Goal: Complete application form

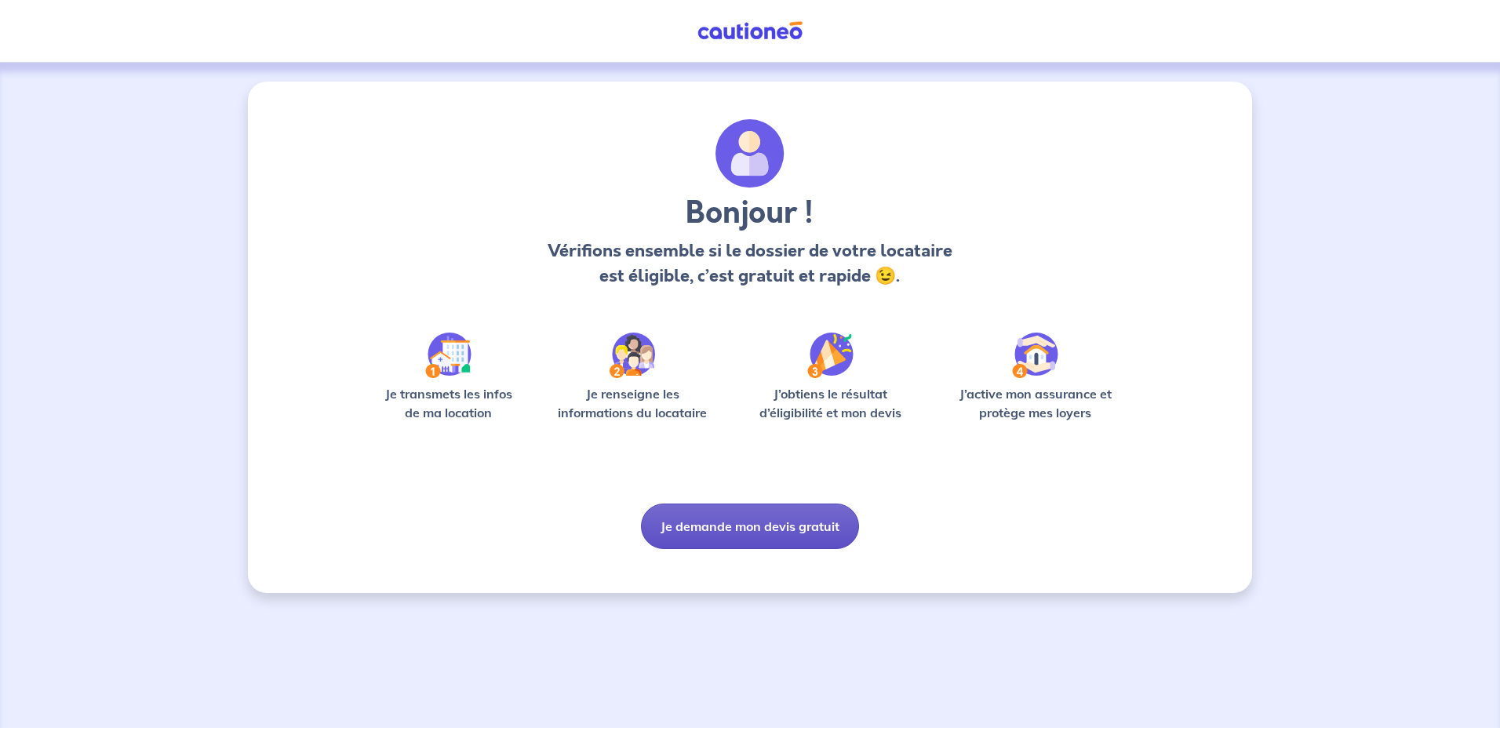
click at [722, 524] on button "Je demande mon devis gratuit" at bounding box center [750, 526] width 218 height 45
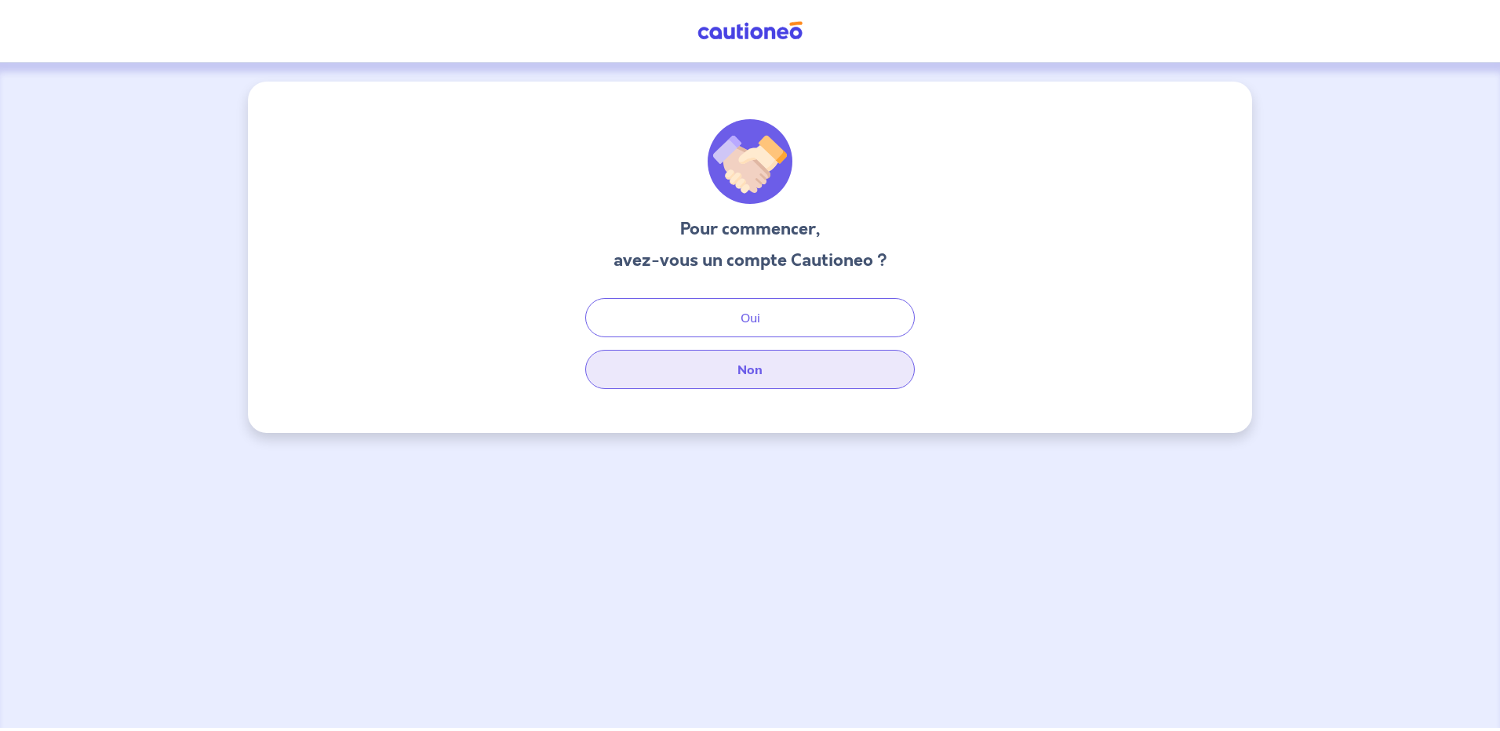
click at [755, 372] on button "Non" at bounding box center [749, 369] width 329 height 39
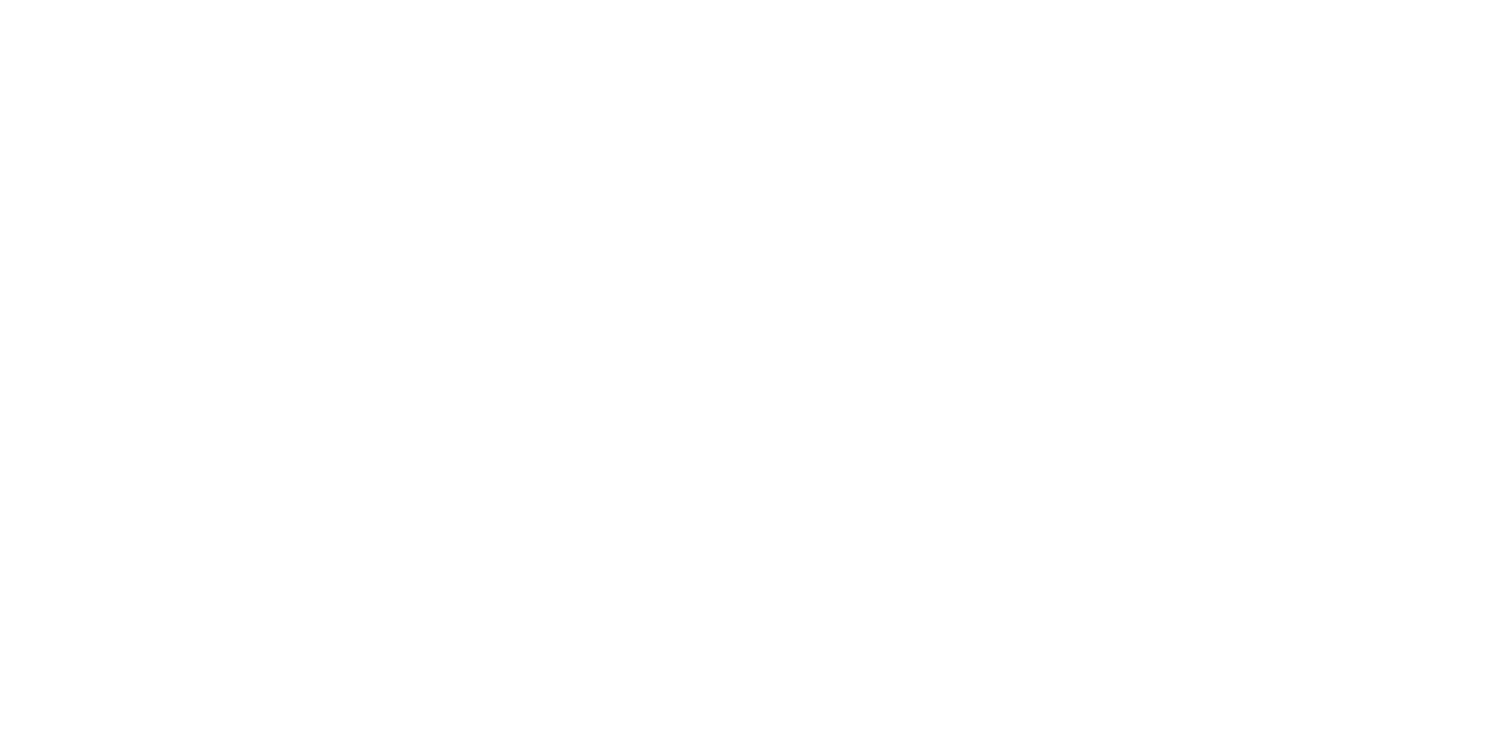
select select "FR"
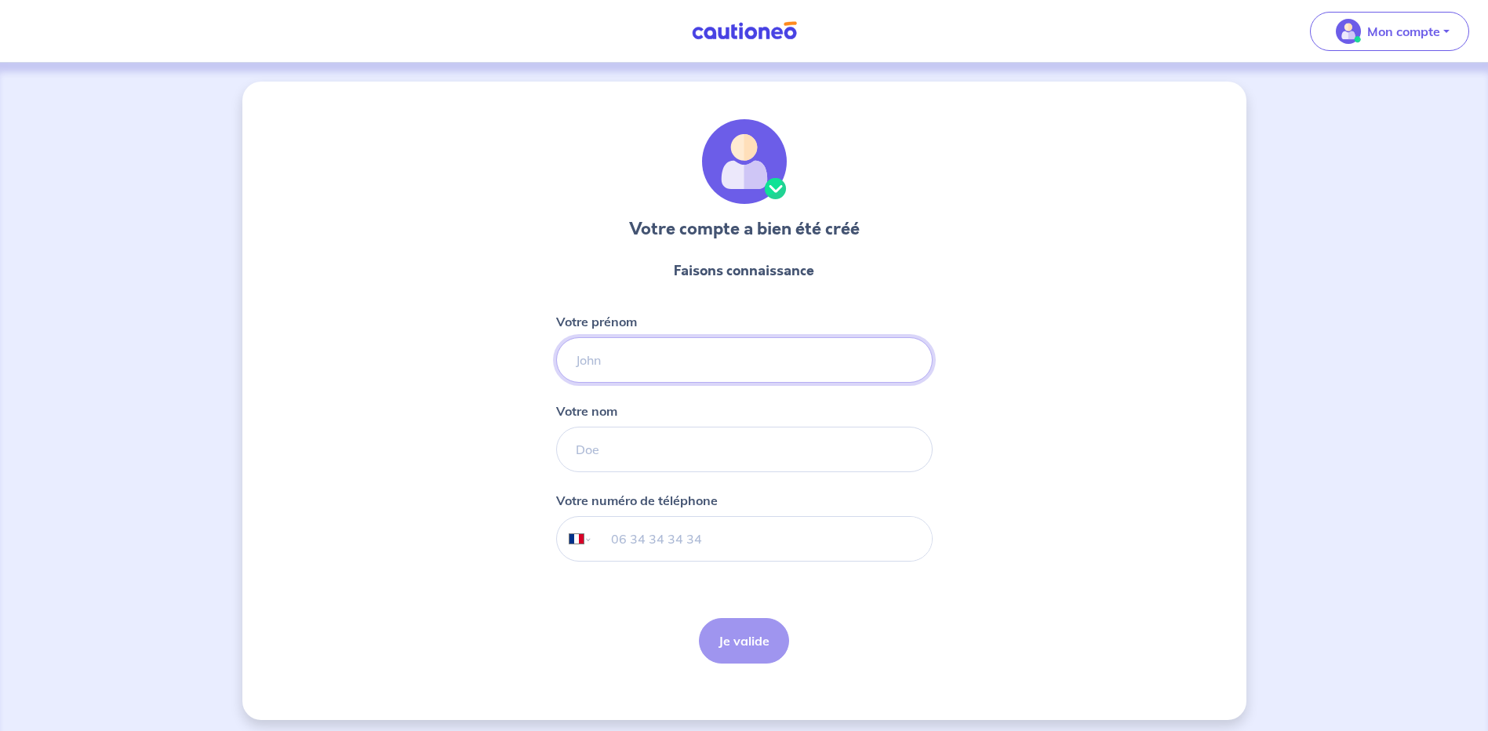
click at [577, 356] on input "Votre prénom" at bounding box center [744, 359] width 376 height 45
type input "[PERSON_NAME]"
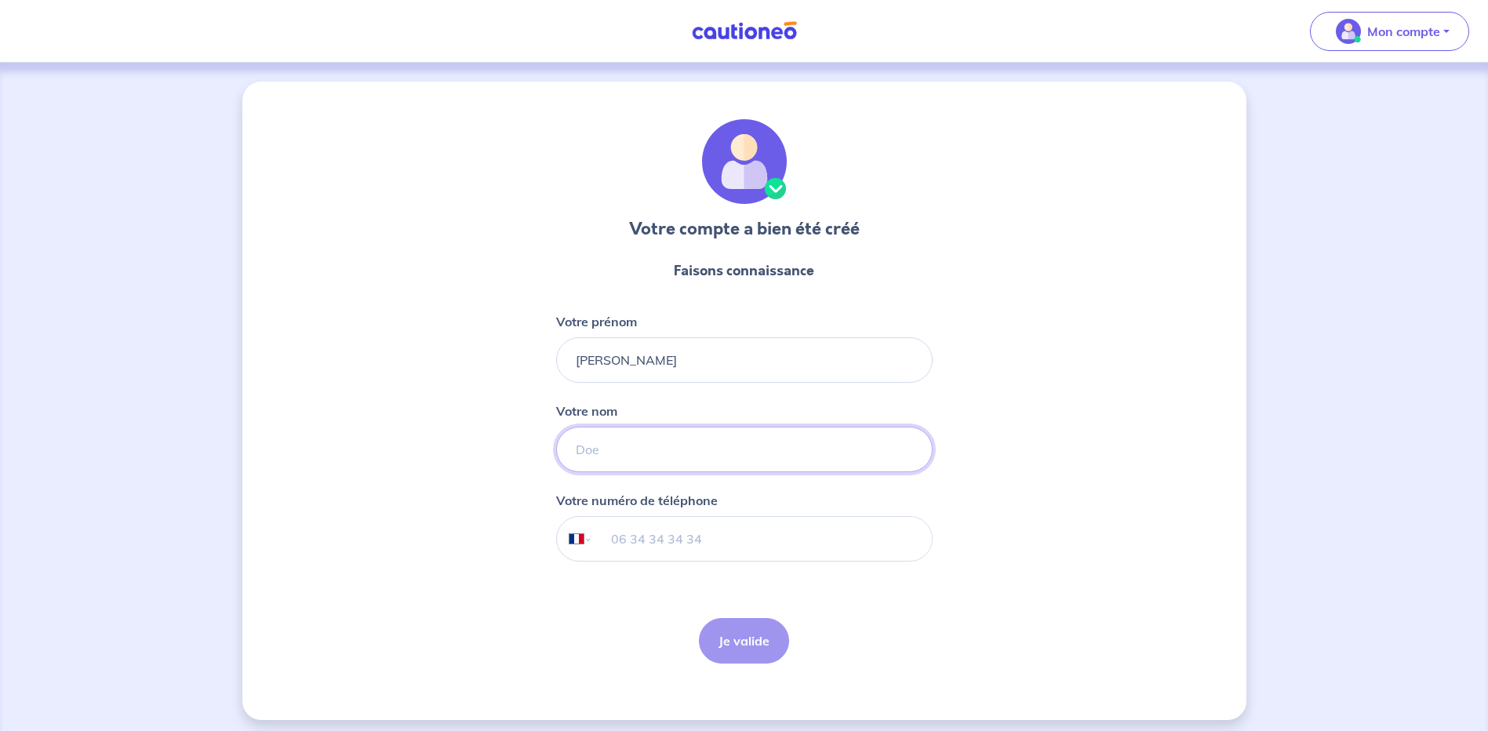
type input "[PERSON_NAME]"
type input "[PHONE_NUMBER]"
click at [620, 357] on input "OLIVIER Patrick" at bounding box center [744, 359] width 376 height 45
type input "Patrick"
click at [616, 448] on input "patric" at bounding box center [744, 449] width 376 height 45
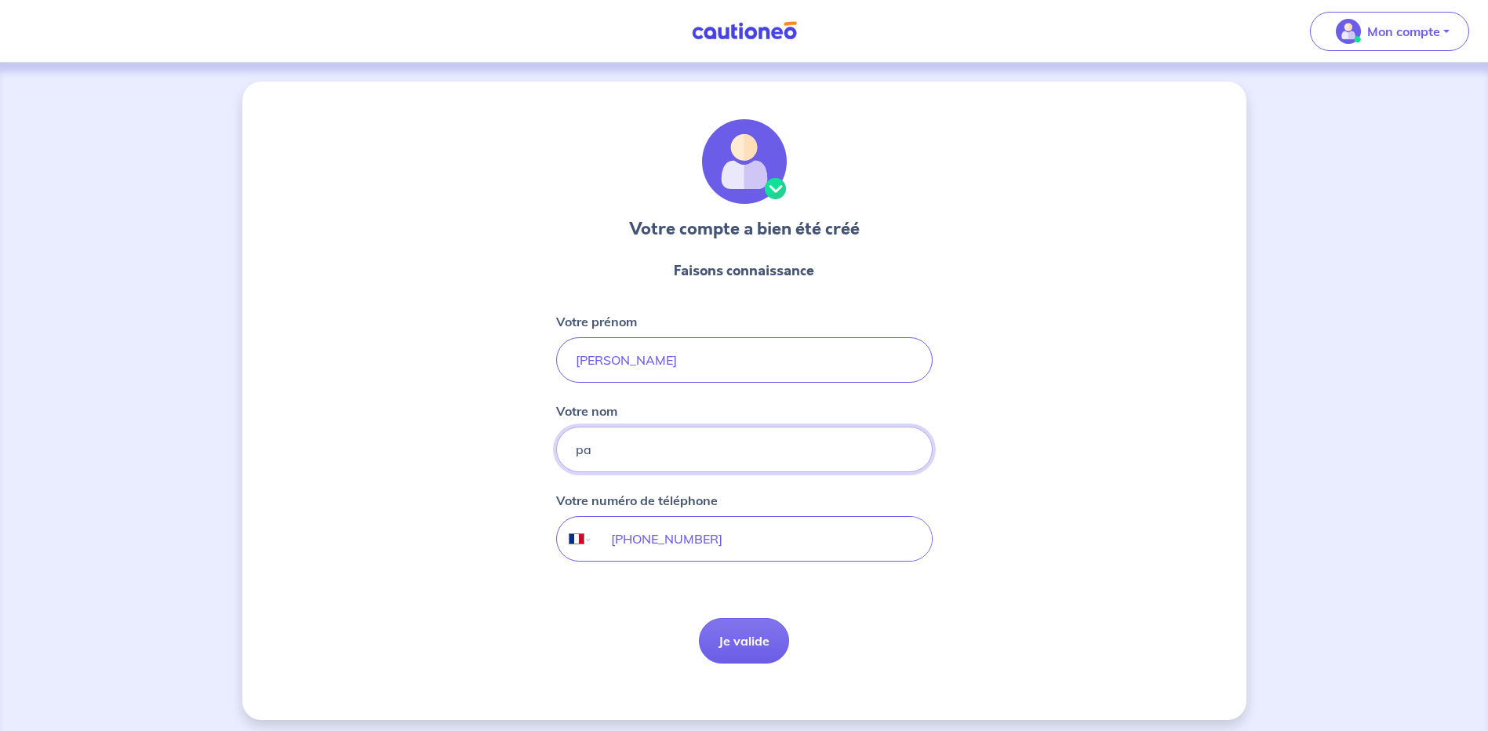
type input "p"
type input "Olivier"
click at [1004, 449] on div "Votre compte a bien été créé Faisons connaissance Votre prénom Patrick Votre no…" at bounding box center [744, 401] width 1004 height 638
click at [747, 635] on button "Je valide" at bounding box center [744, 640] width 90 height 45
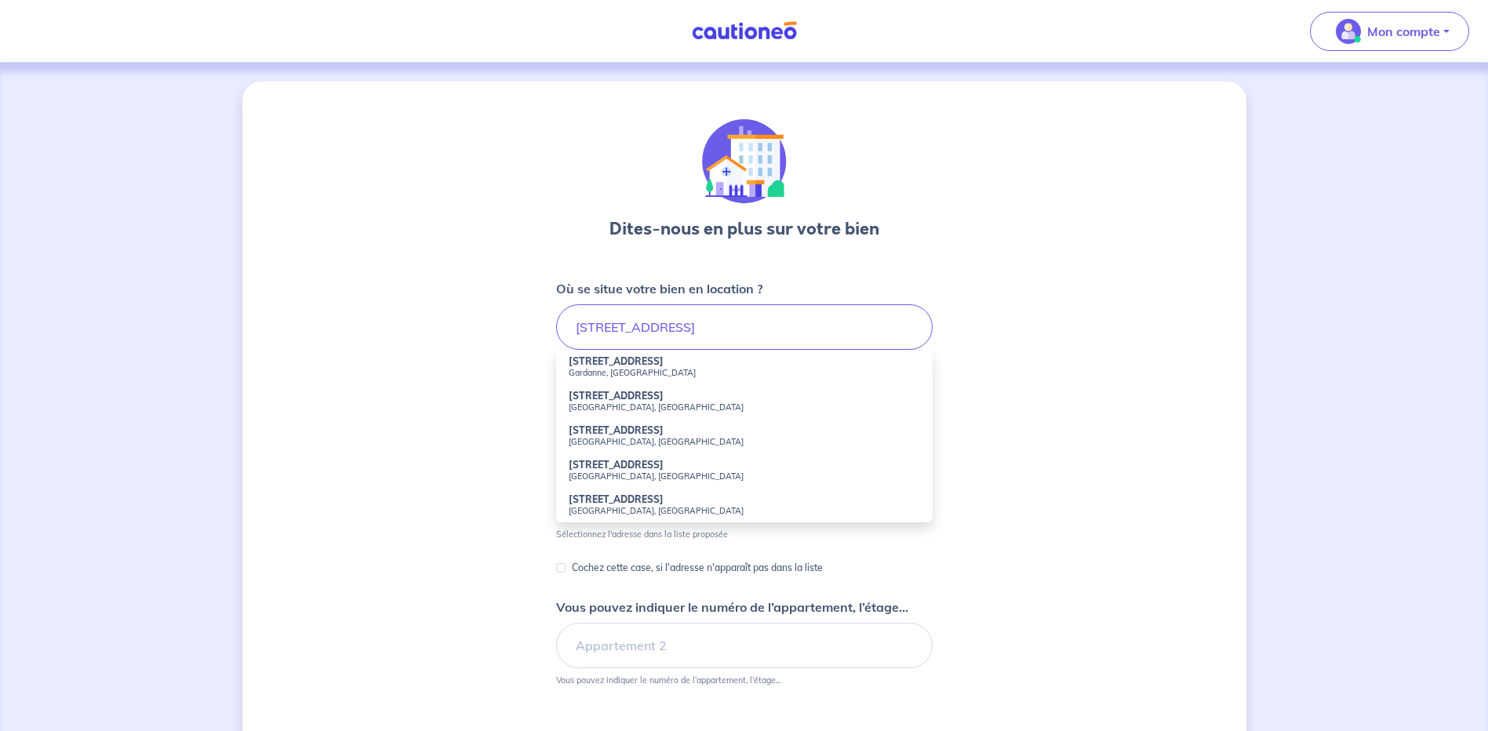
click at [640, 365] on strong "780 Avenue d'Arménie" at bounding box center [616, 361] width 95 height 12
type input "780 Avenue d'Arménie, Gardanne, France"
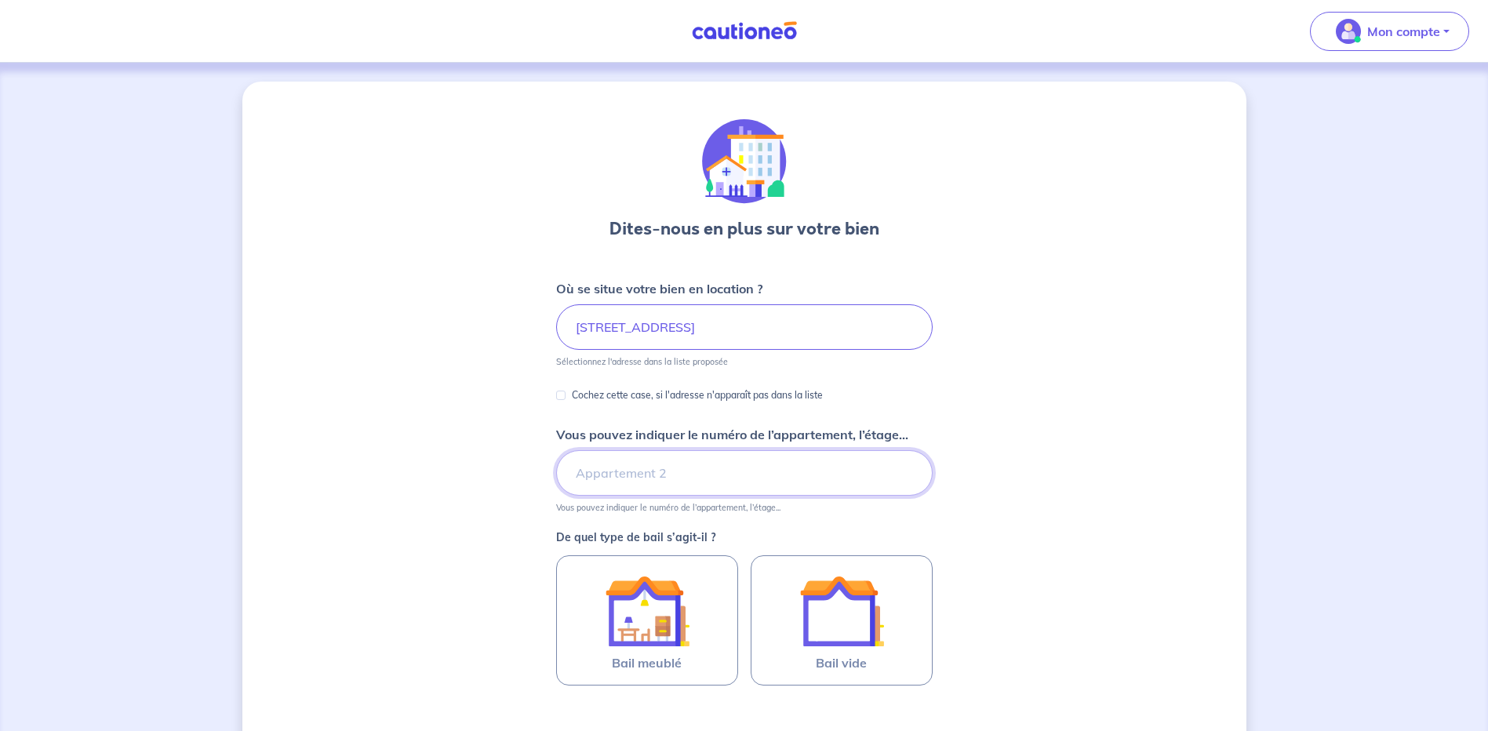
drag, startPoint x: 574, startPoint y: 470, endPoint x: 609, endPoint y: 467, distance: 35.4
click at [590, 470] on input "Vous pouvez indiquer le numéro de l’appartement, l’étage..." at bounding box center [744, 472] width 376 height 45
type input "2"
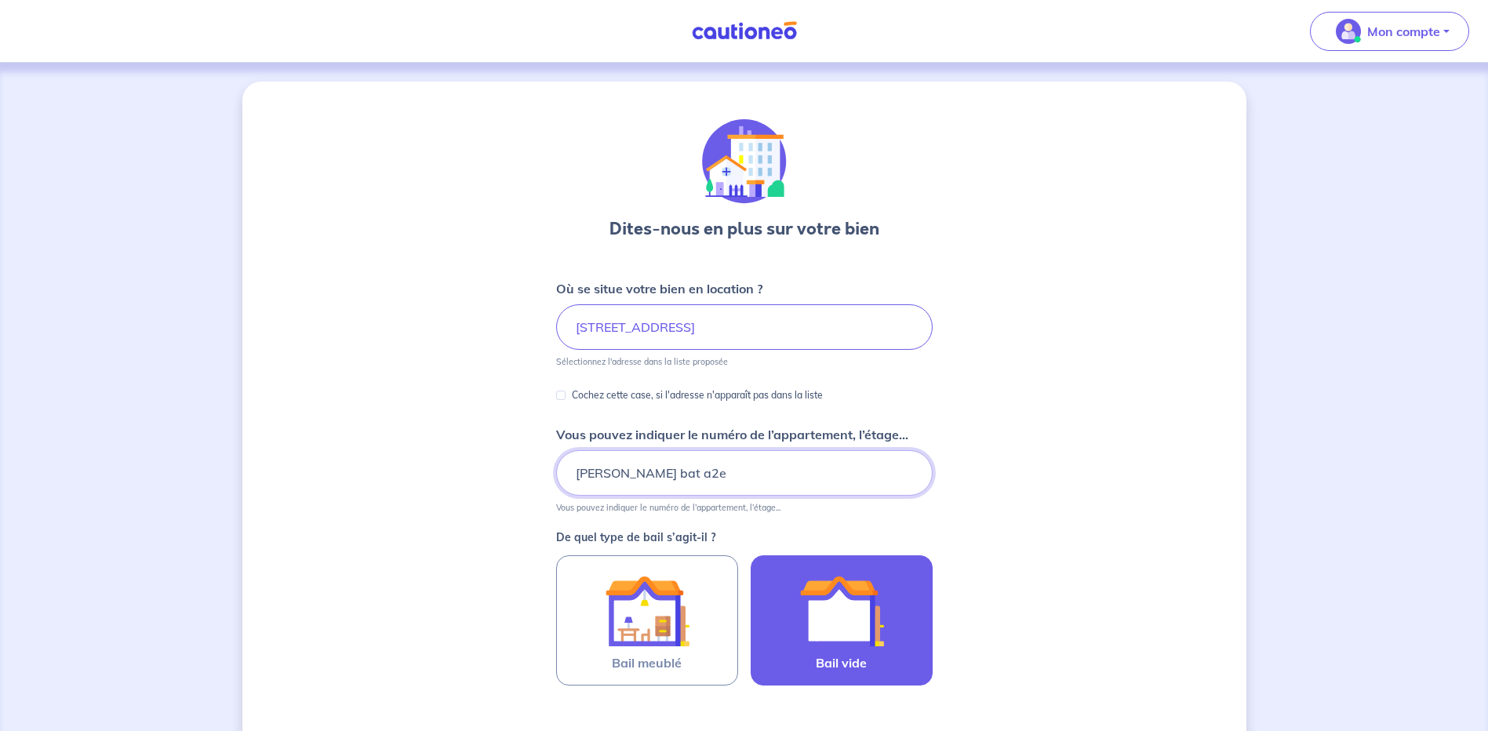
type input "maria marguarite bat a2e"
click at [840, 627] on img at bounding box center [841, 611] width 85 height 85
click at [0, 0] on input "Bail vide" at bounding box center [0, 0] width 0 height 0
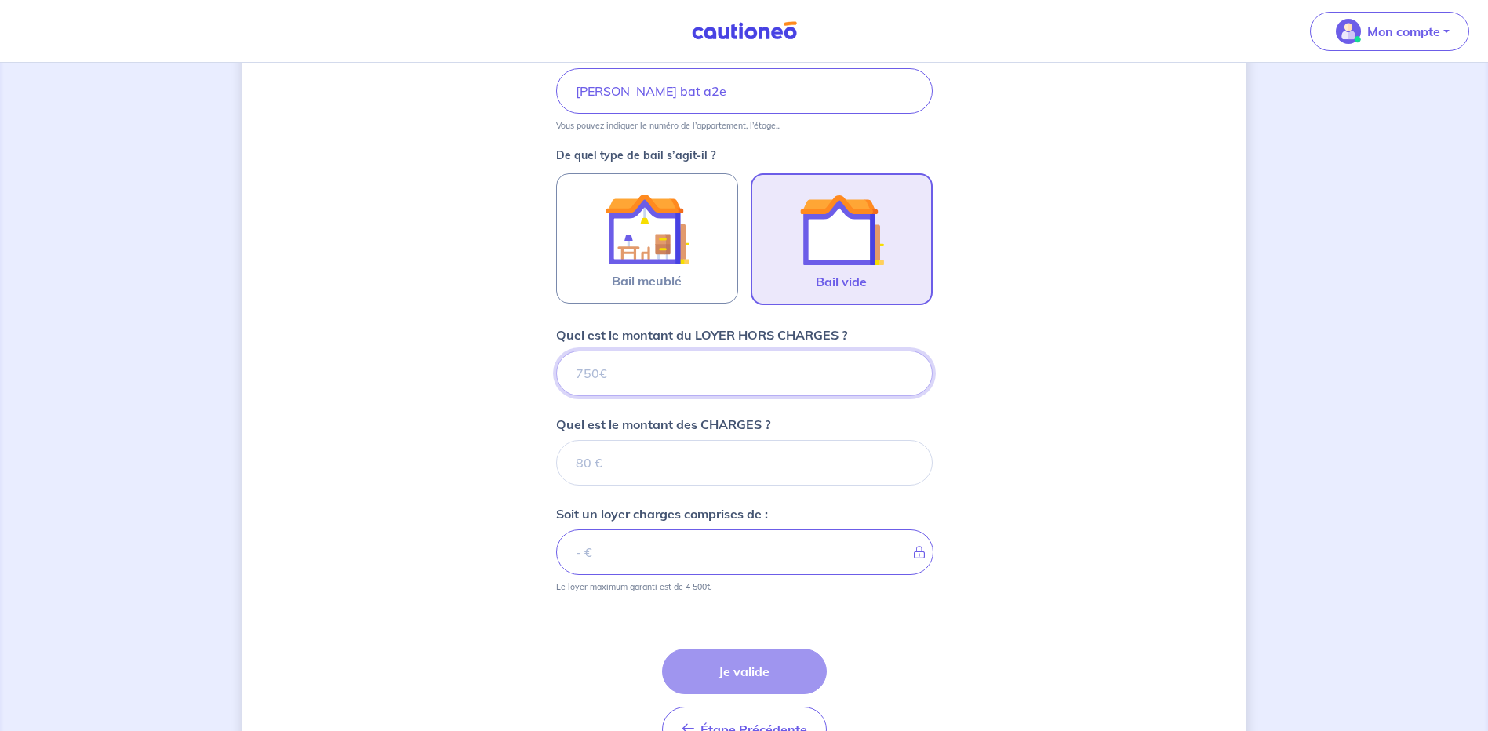
scroll to position [390, 0]
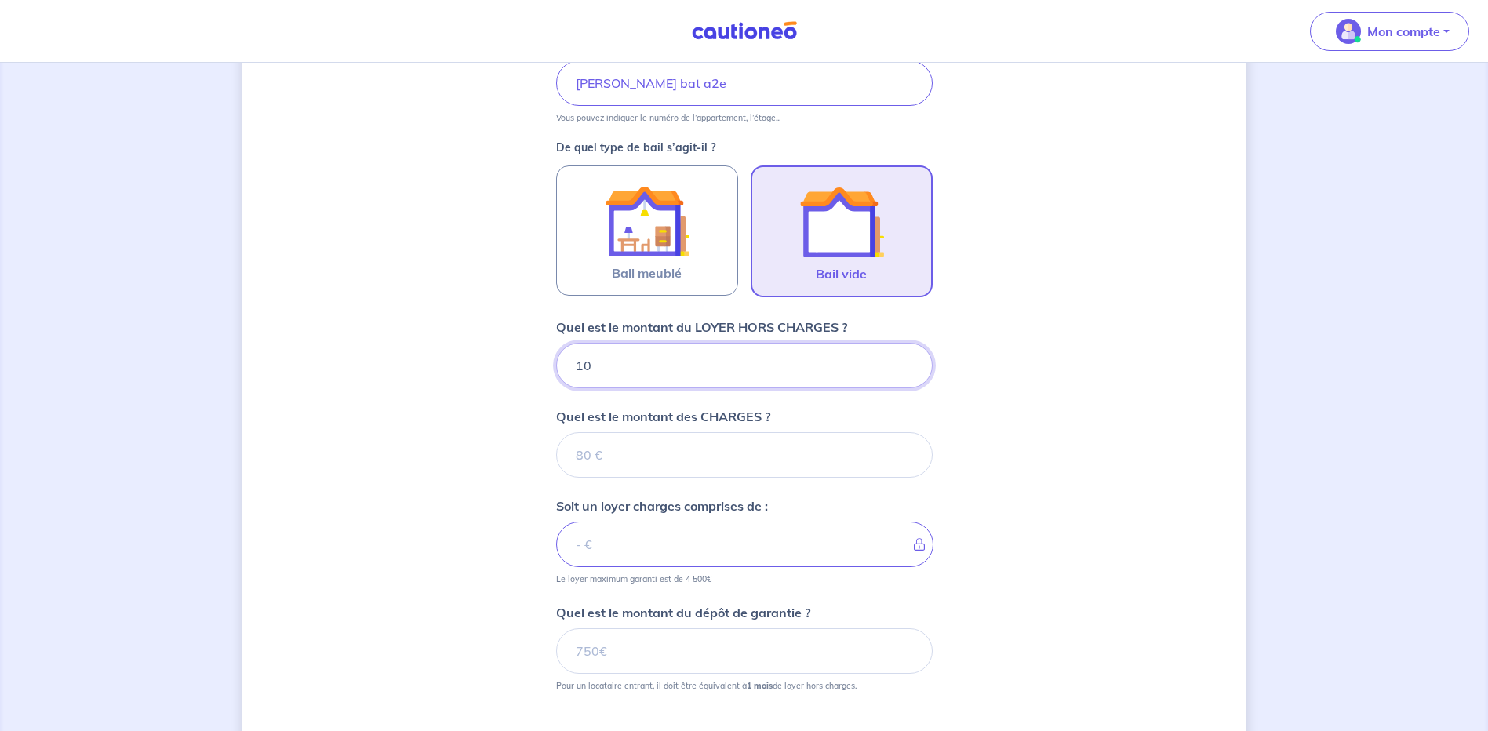
type input "106"
type input "1065"
click at [582, 445] on input "Quel est le montant des CHARGES ?" at bounding box center [744, 454] width 376 height 45
type input "75"
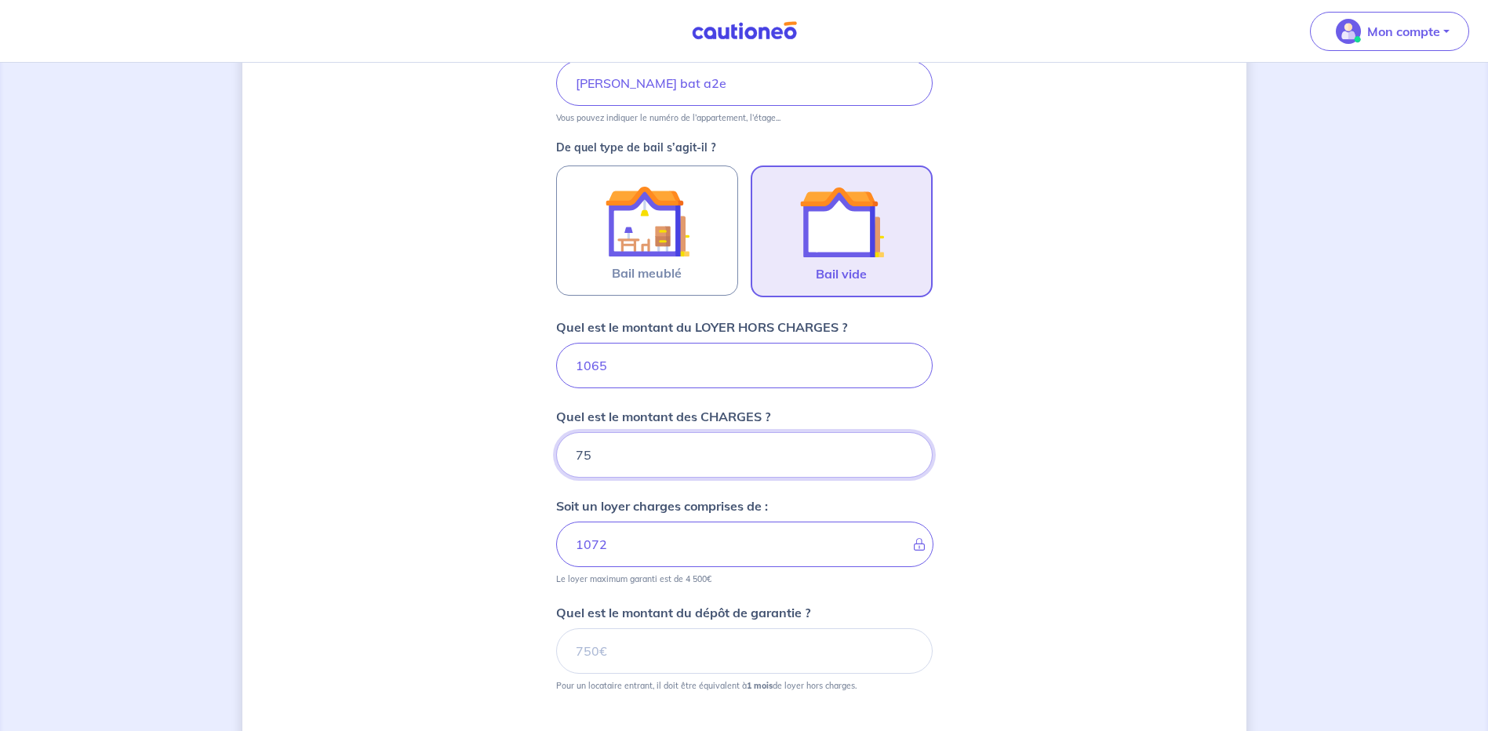
type input "1140"
type input "75"
click at [595, 652] on input "Quel est le montant du dépôt de garantie ?" at bounding box center [744, 650] width 376 height 45
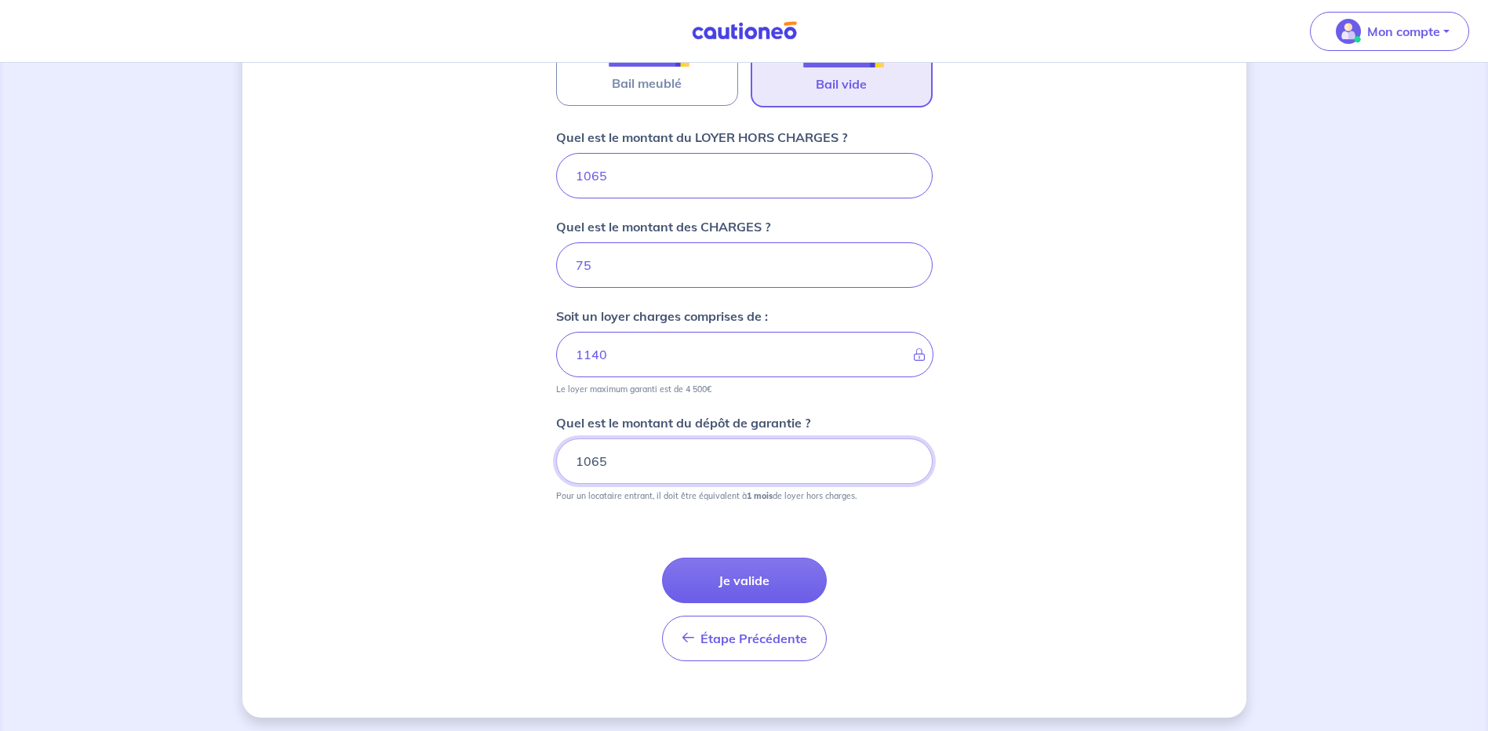
scroll to position [585, 0]
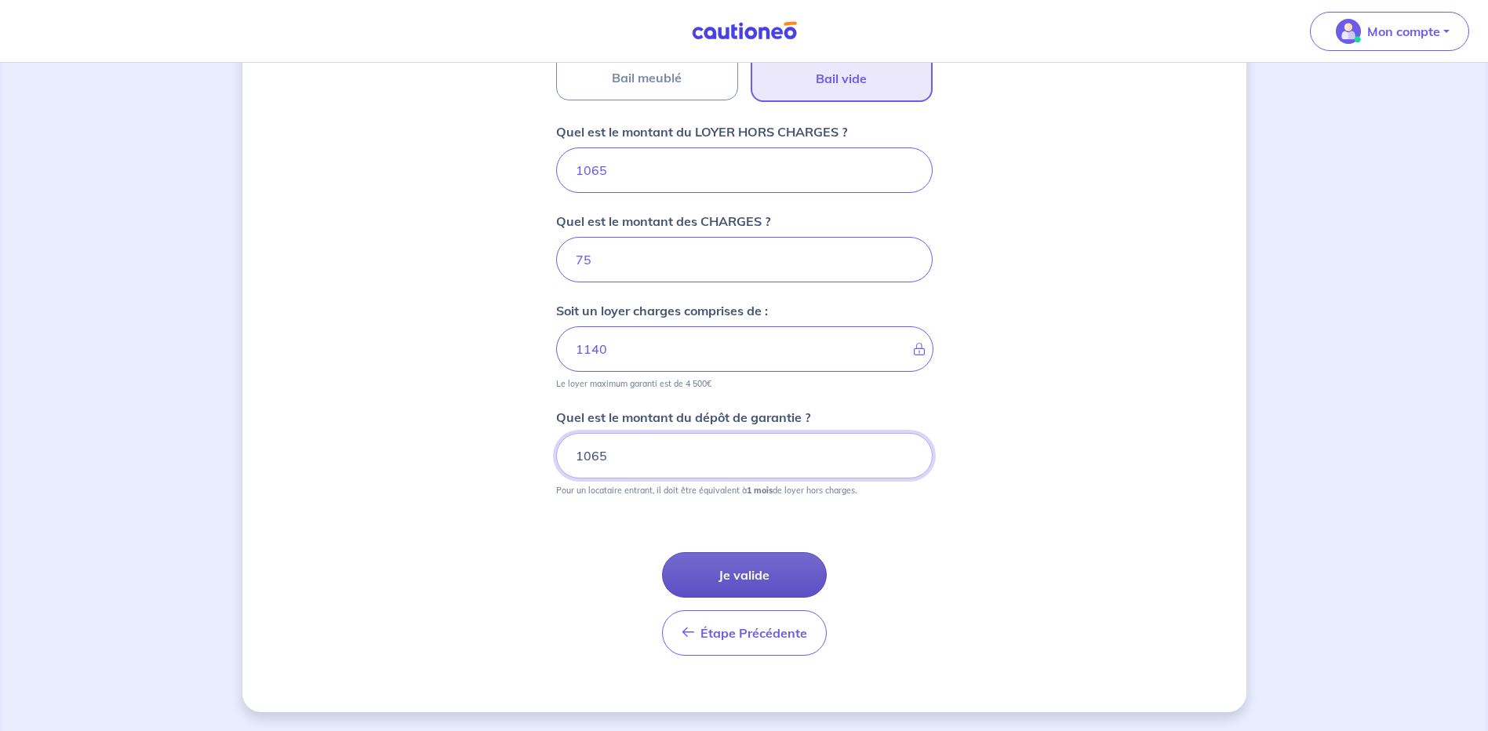
type input "1065"
click at [732, 567] on button "Je valide" at bounding box center [744, 574] width 165 height 45
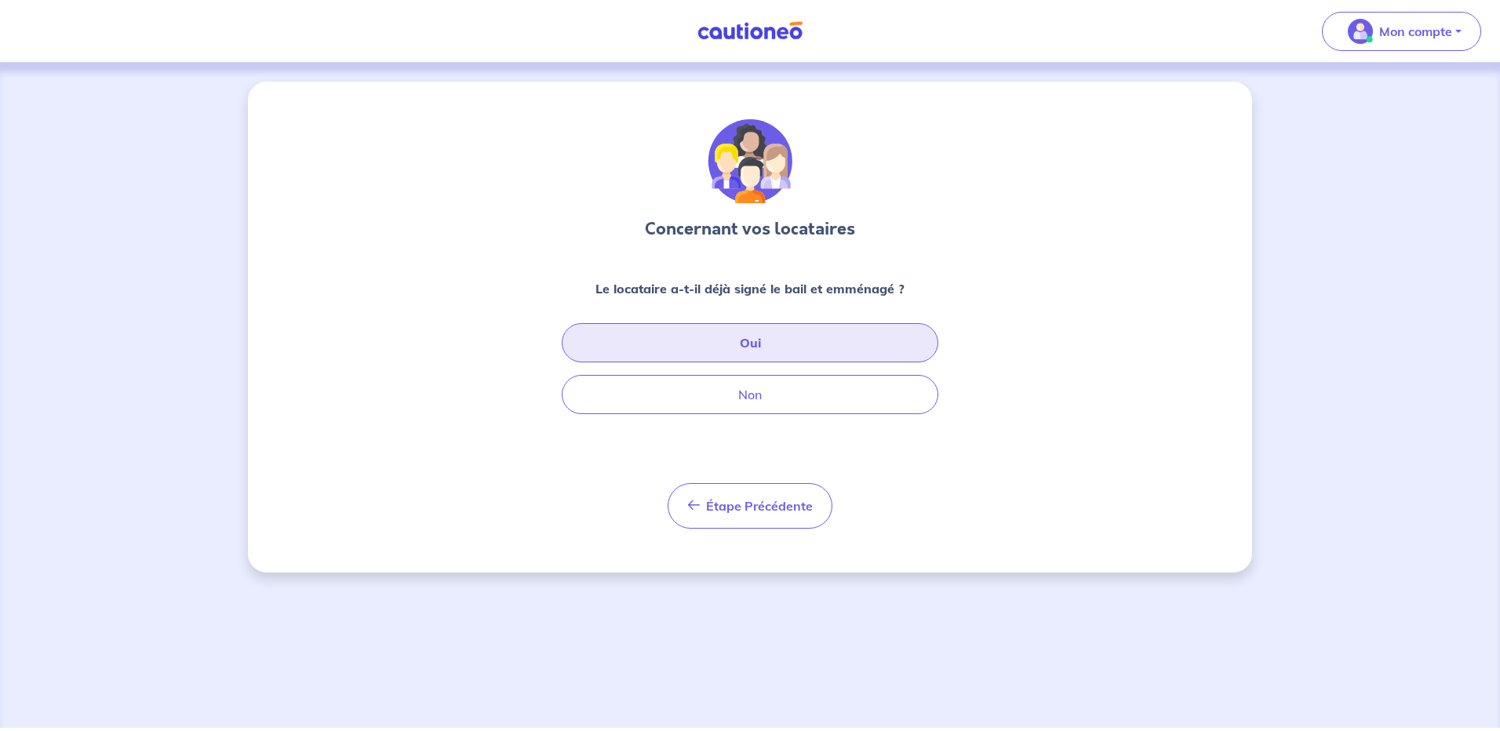
click at [747, 341] on button "Oui" at bounding box center [750, 342] width 376 height 39
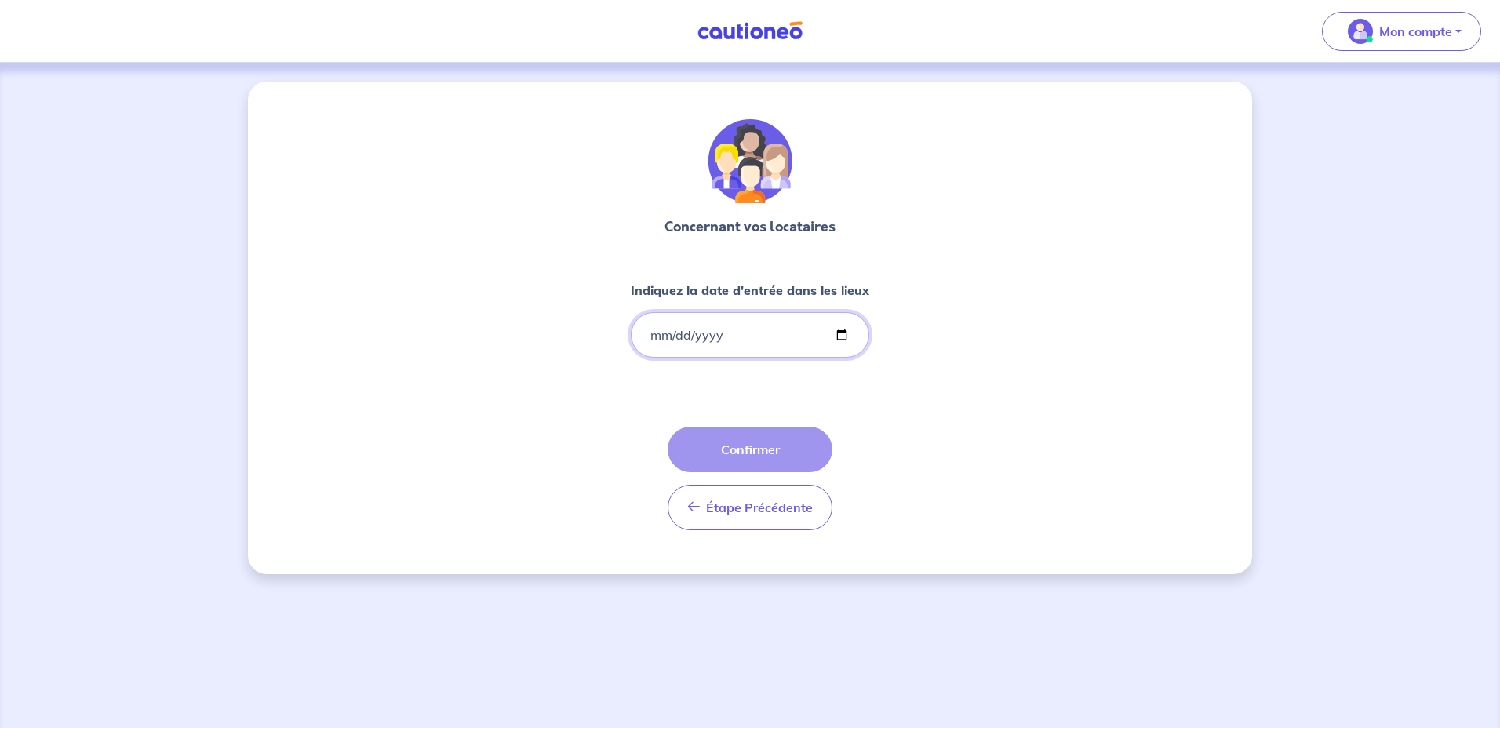
click at [656, 330] on input "Indiquez la date d'entrée dans les lieux" at bounding box center [750, 334] width 238 height 45
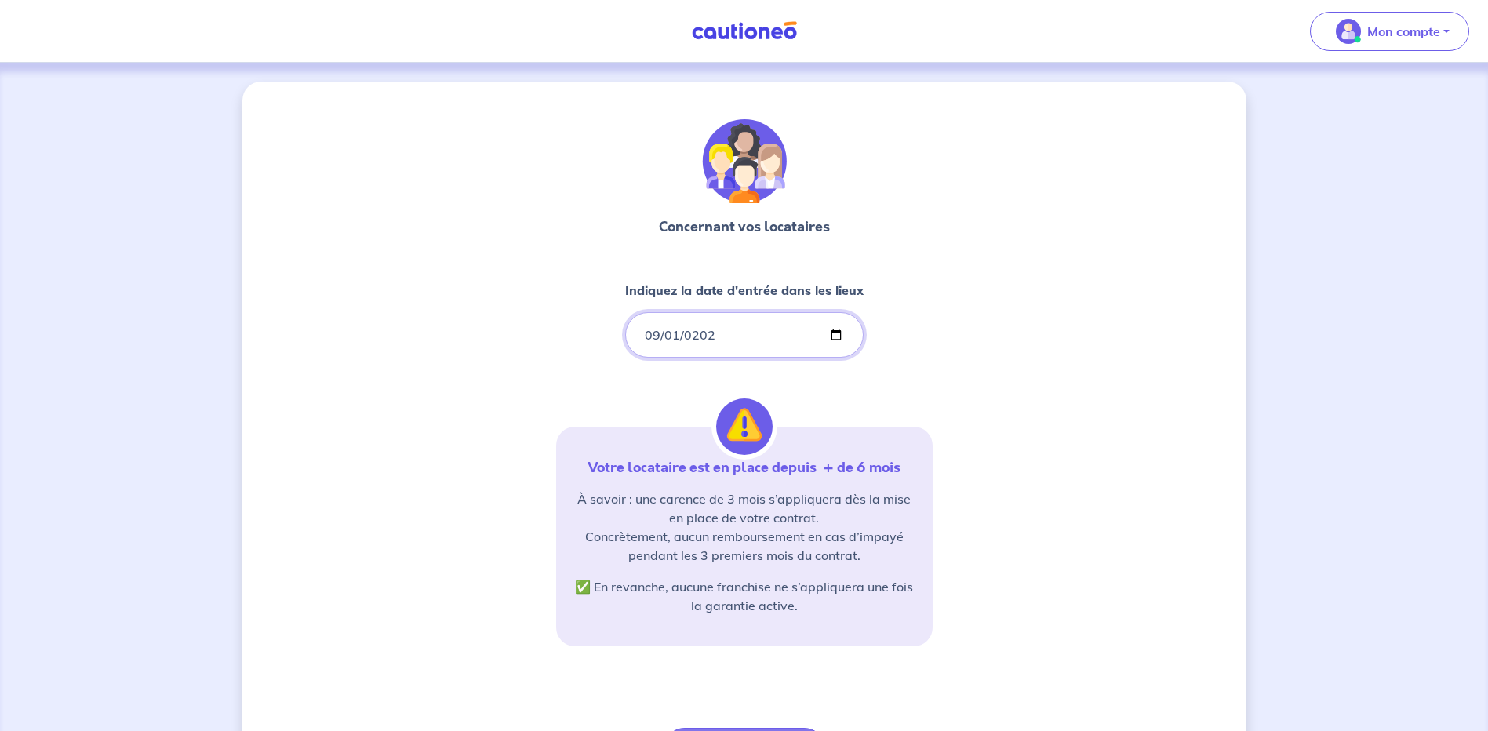
type input "2025-09-01"
click at [1000, 342] on div "Concernant vos locataires Indiquez la date d'entrée dans les lieux 2025-09-01 V…" at bounding box center [744, 479] width 1004 height 794
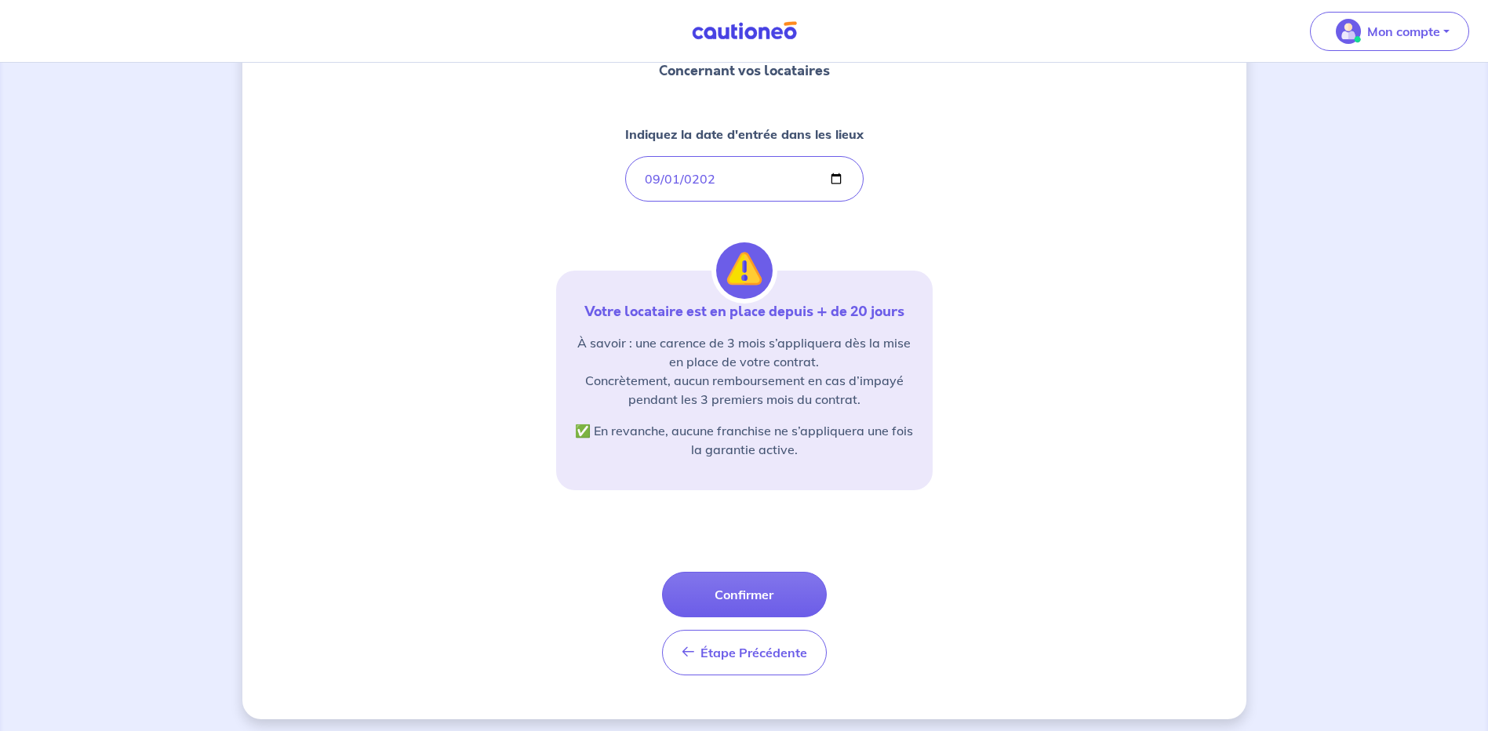
scroll to position [163, 0]
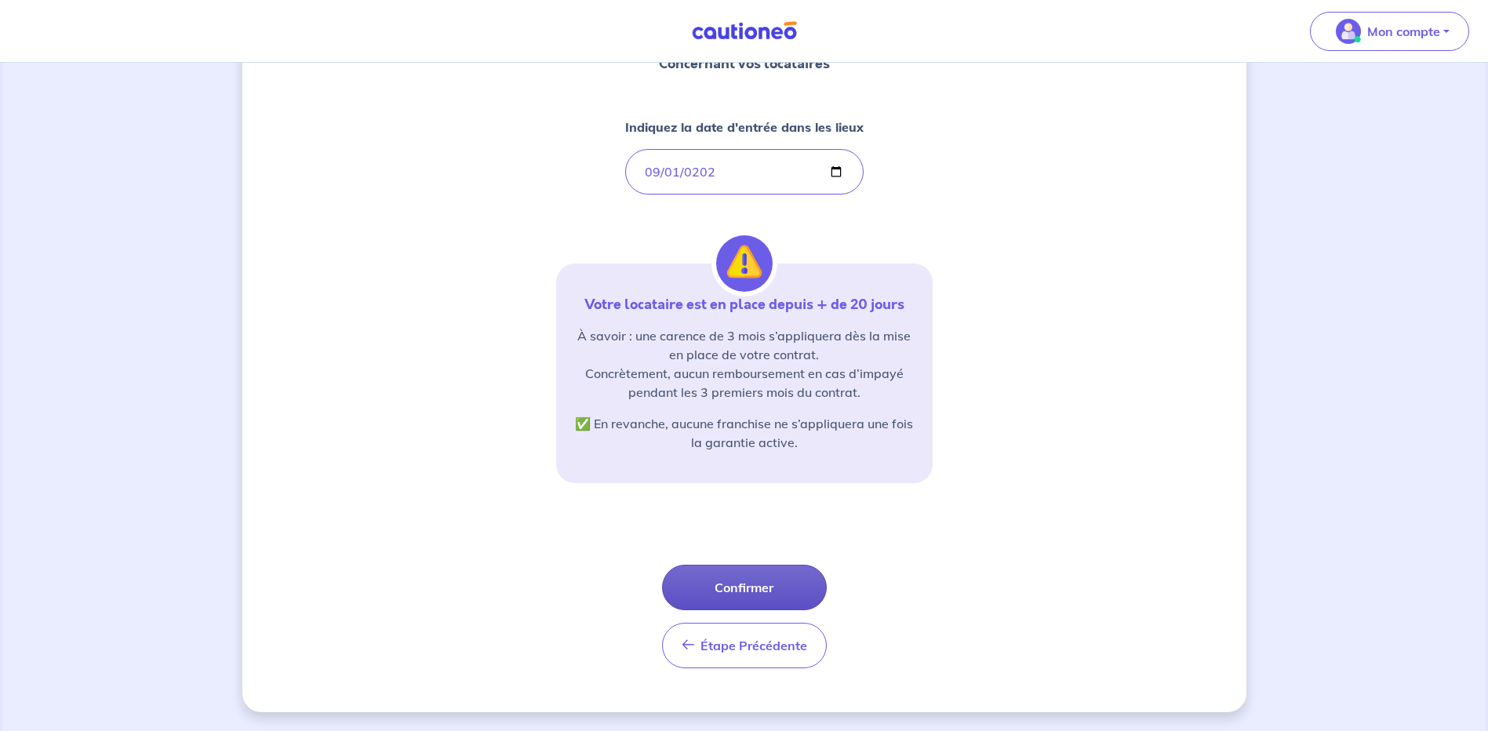
click at [760, 588] on button "Confirmer" at bounding box center [744, 587] width 165 height 45
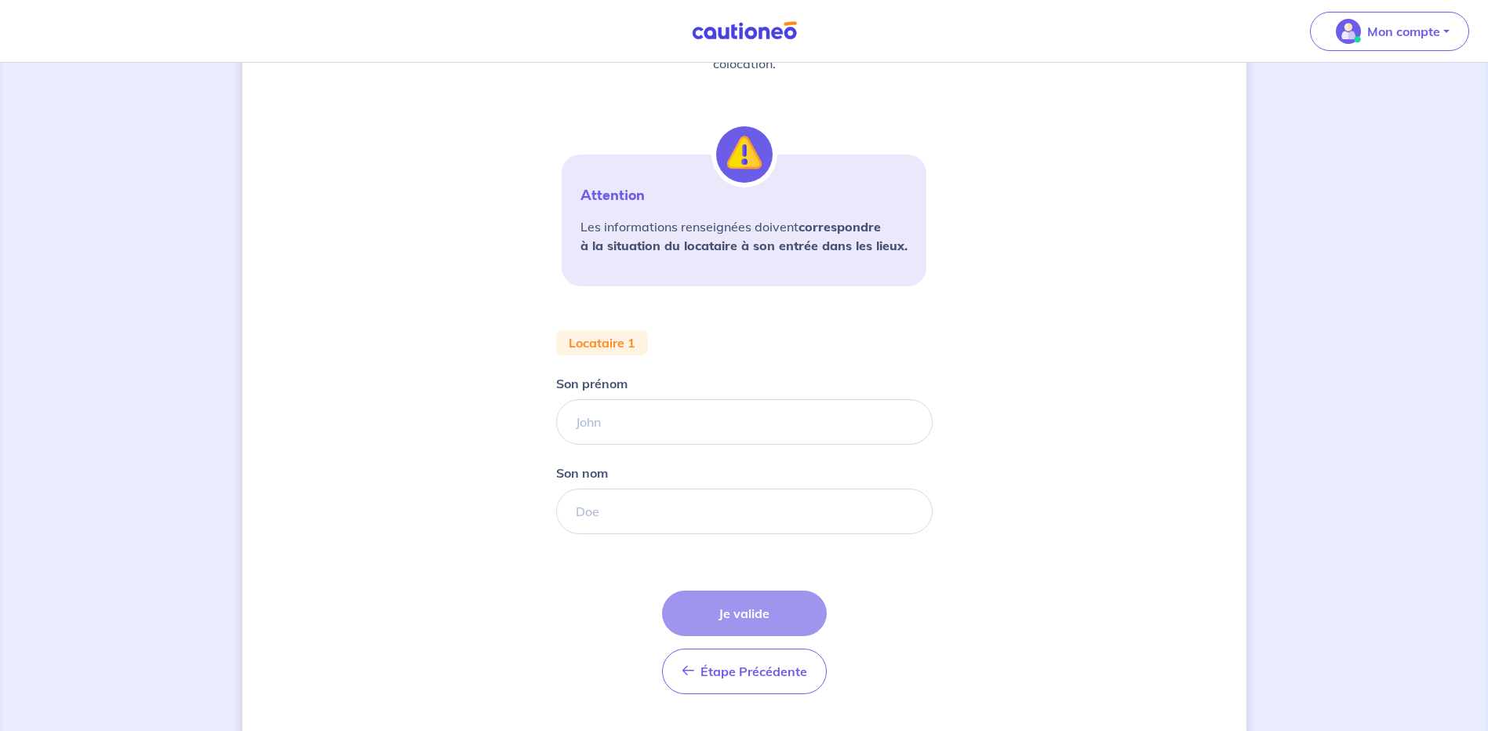
scroll to position [267, 0]
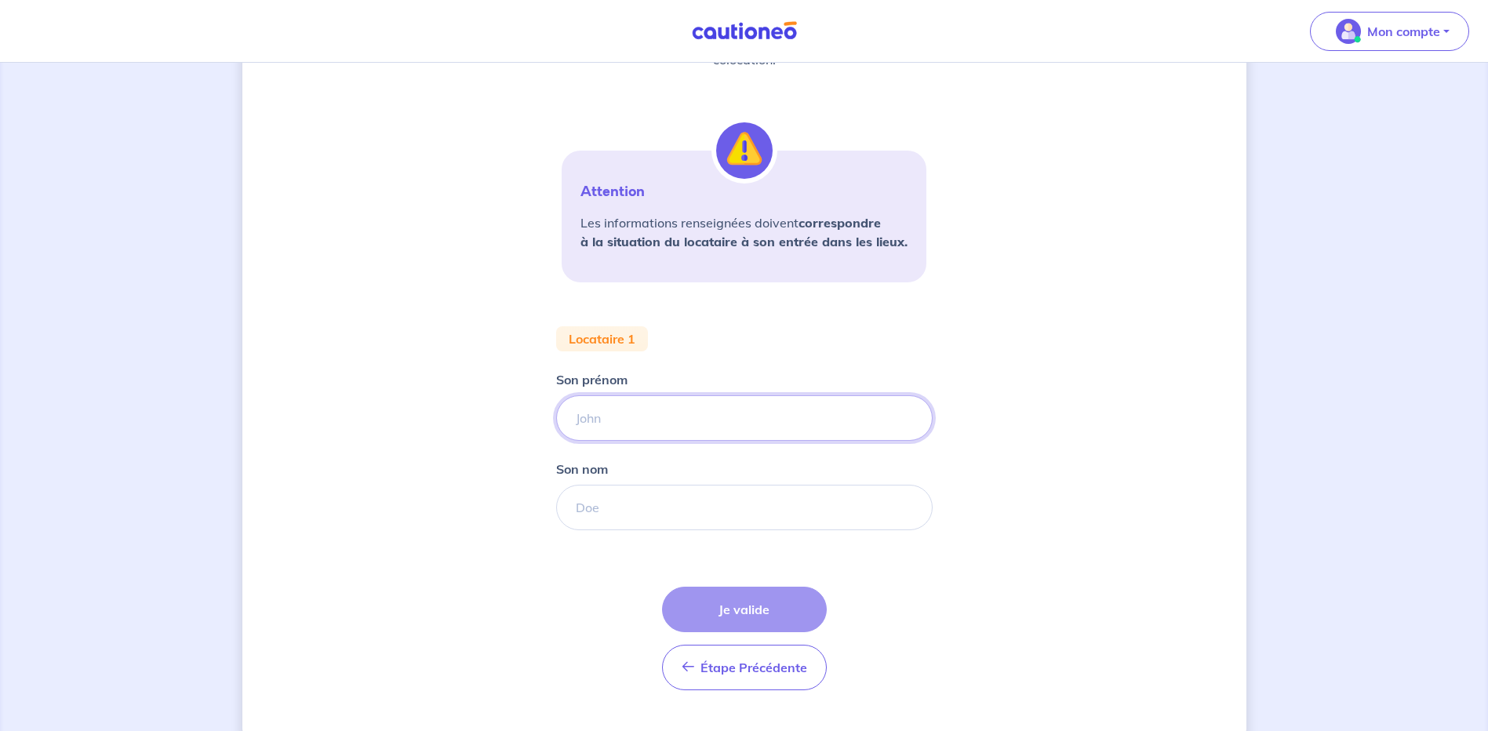
click at [580, 415] on input "Son prénom" at bounding box center [744, 417] width 376 height 45
type input "lena"
click at [574, 503] on input "Son nom" at bounding box center [744, 507] width 376 height 45
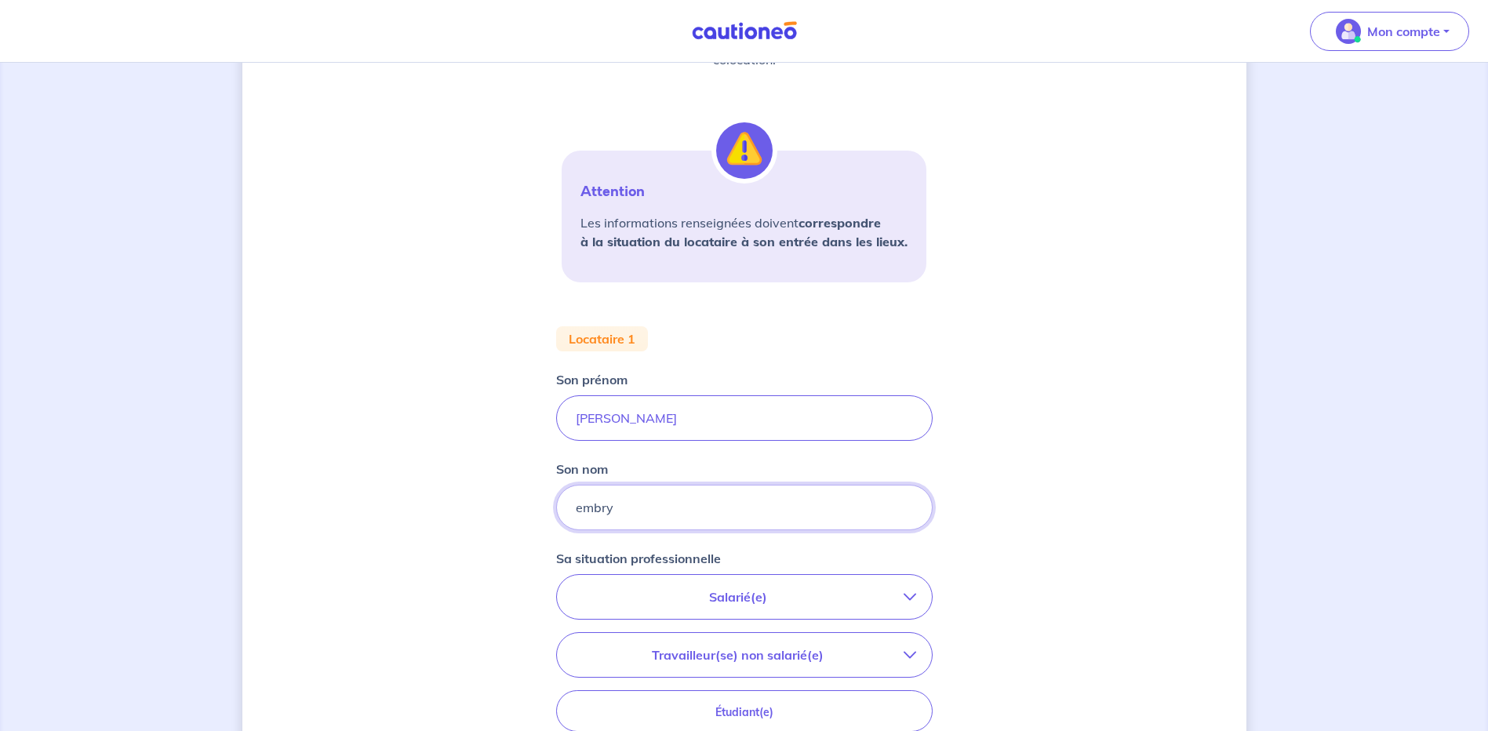
type input "embry"
click at [738, 594] on p "Salarié(e)" at bounding box center [738, 596] width 331 height 19
click at [590, 638] on input "CDI hors période d'essai" at bounding box center [588, 641] width 13 height 13
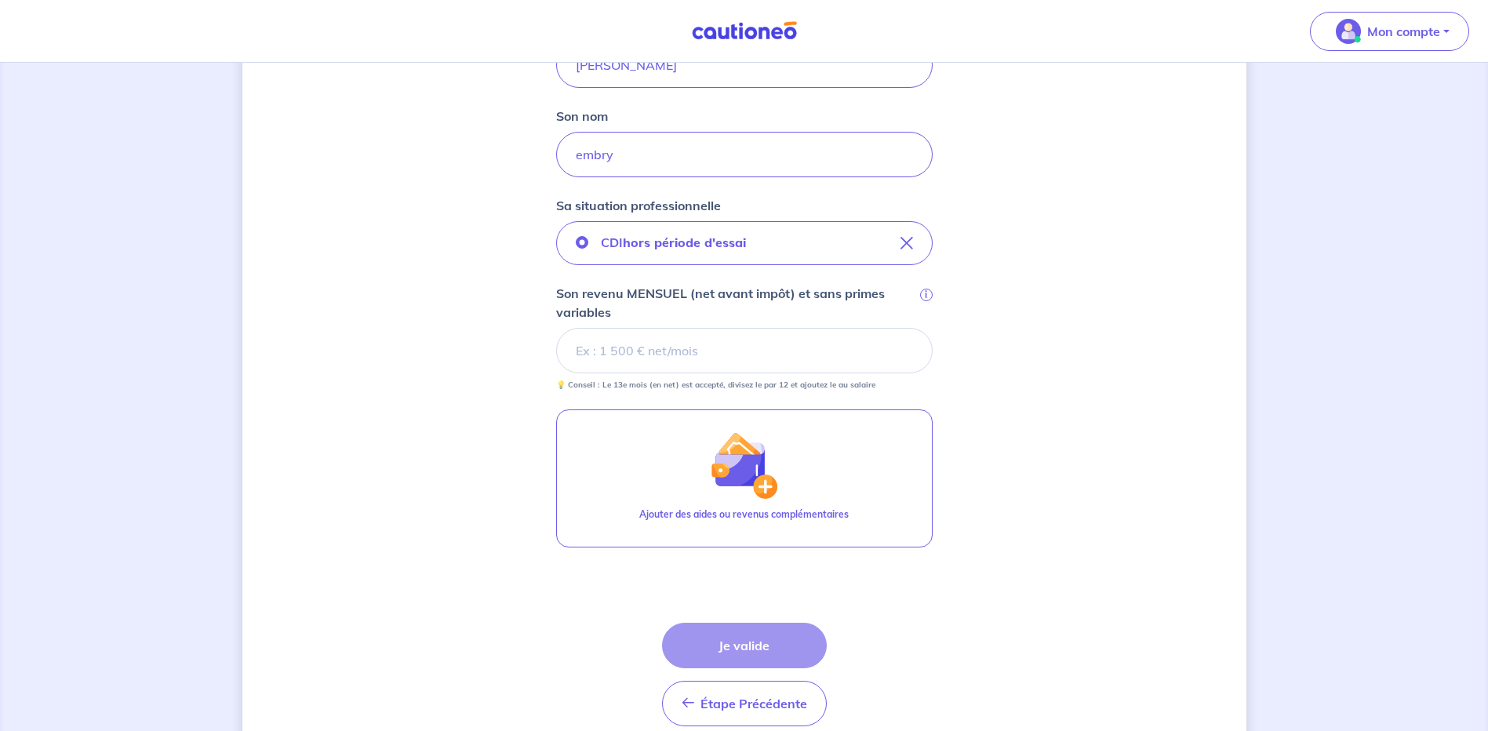
scroll to position [640, 0]
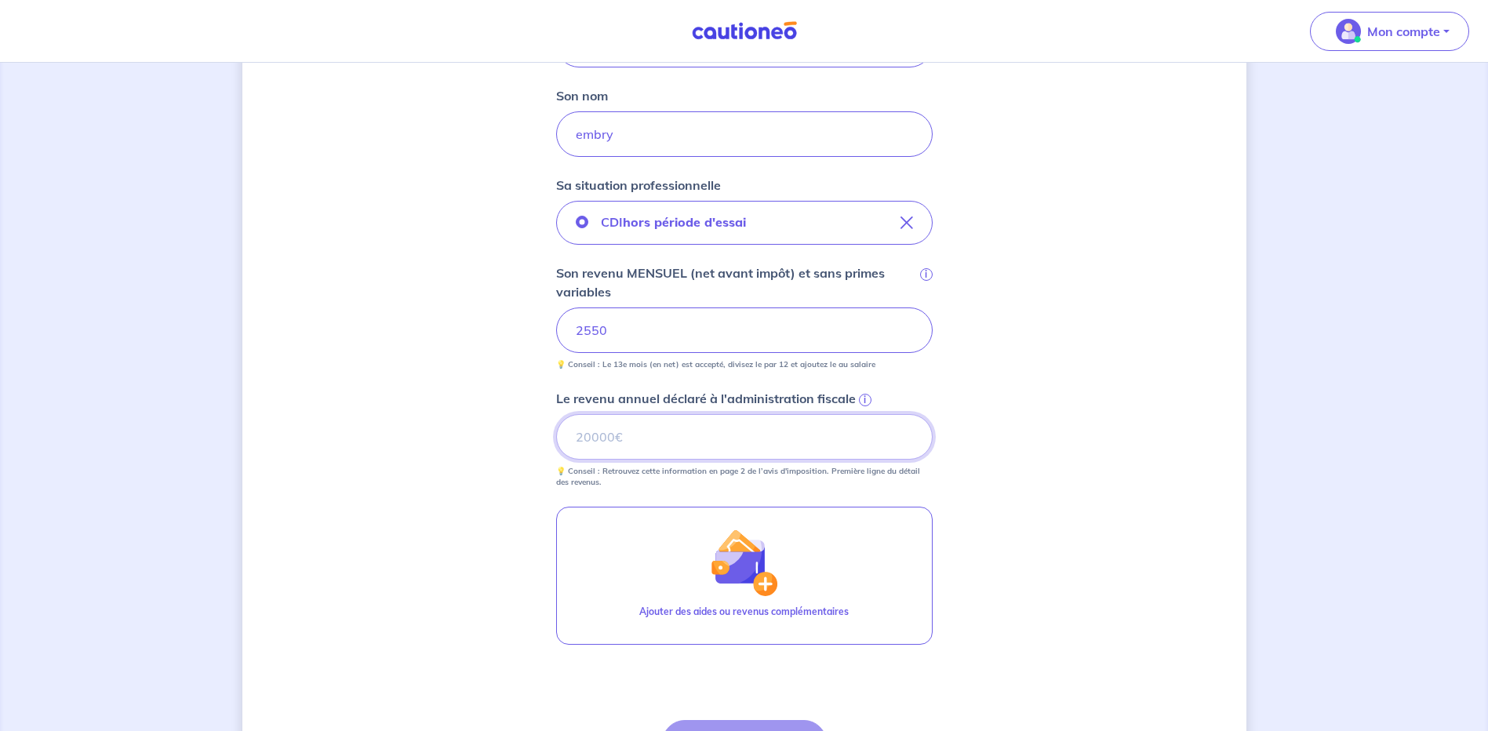
click at [580, 435] on input "Le revenu annuel déclaré à l'administration fiscale i" at bounding box center [744, 436] width 376 height 45
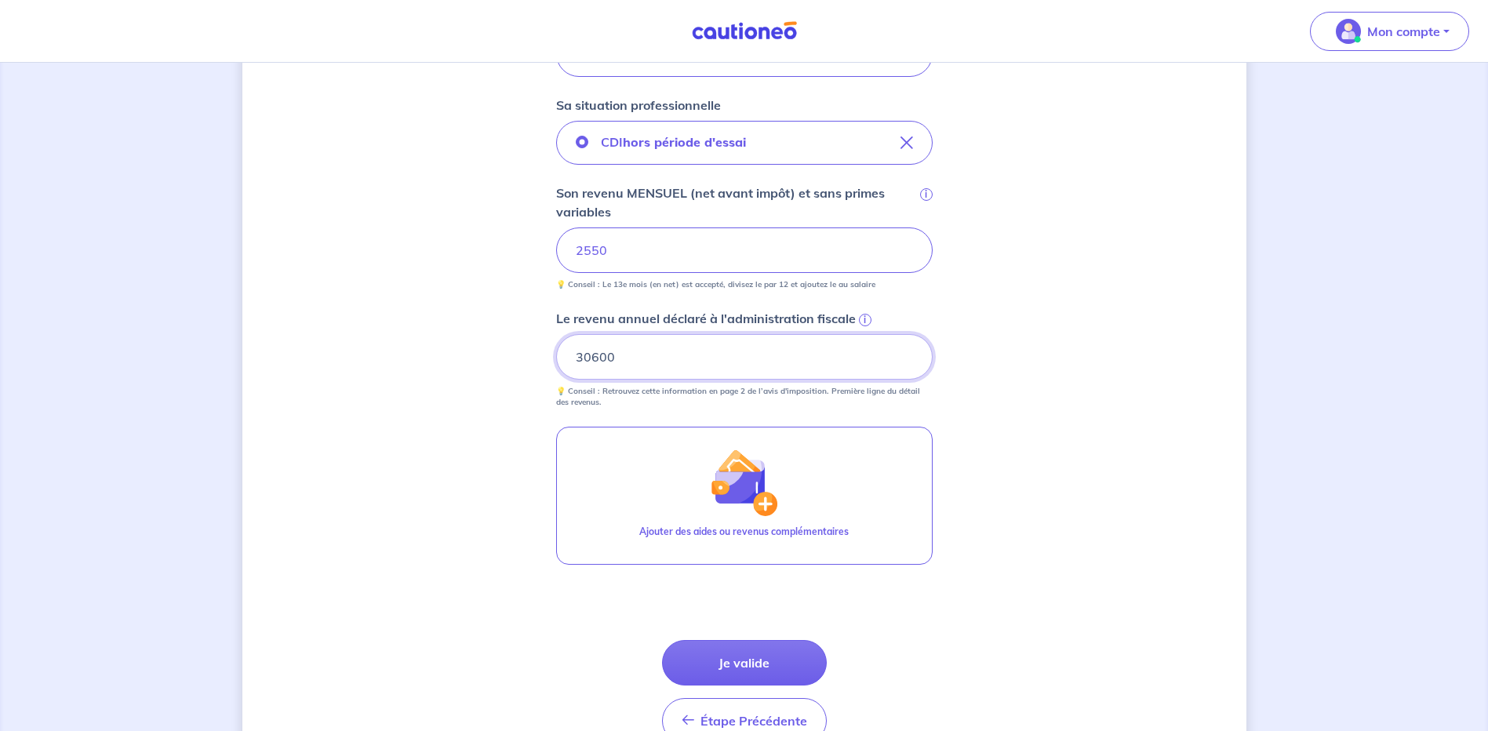
scroll to position [808, 0]
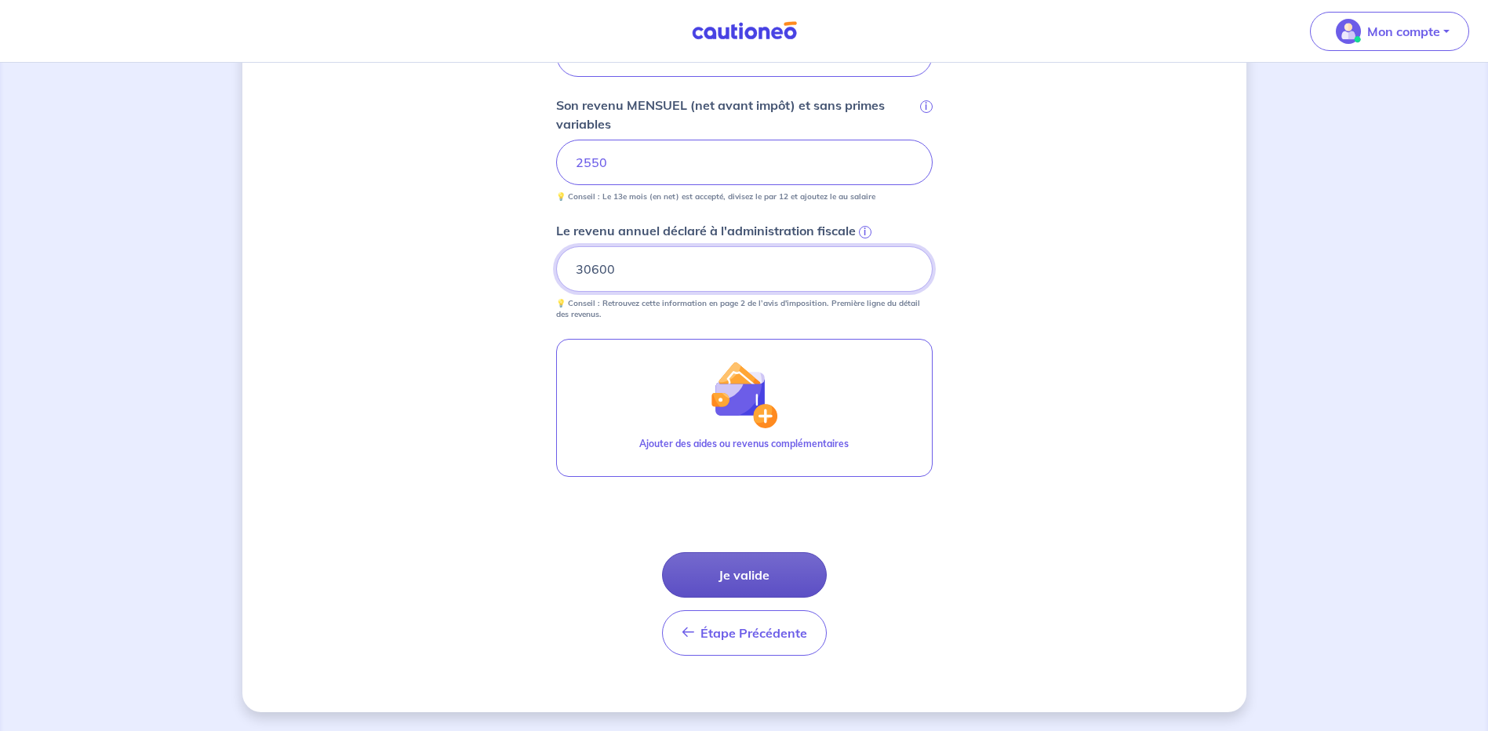
type input "30600"
click at [745, 570] on button "Je valide" at bounding box center [744, 574] width 165 height 45
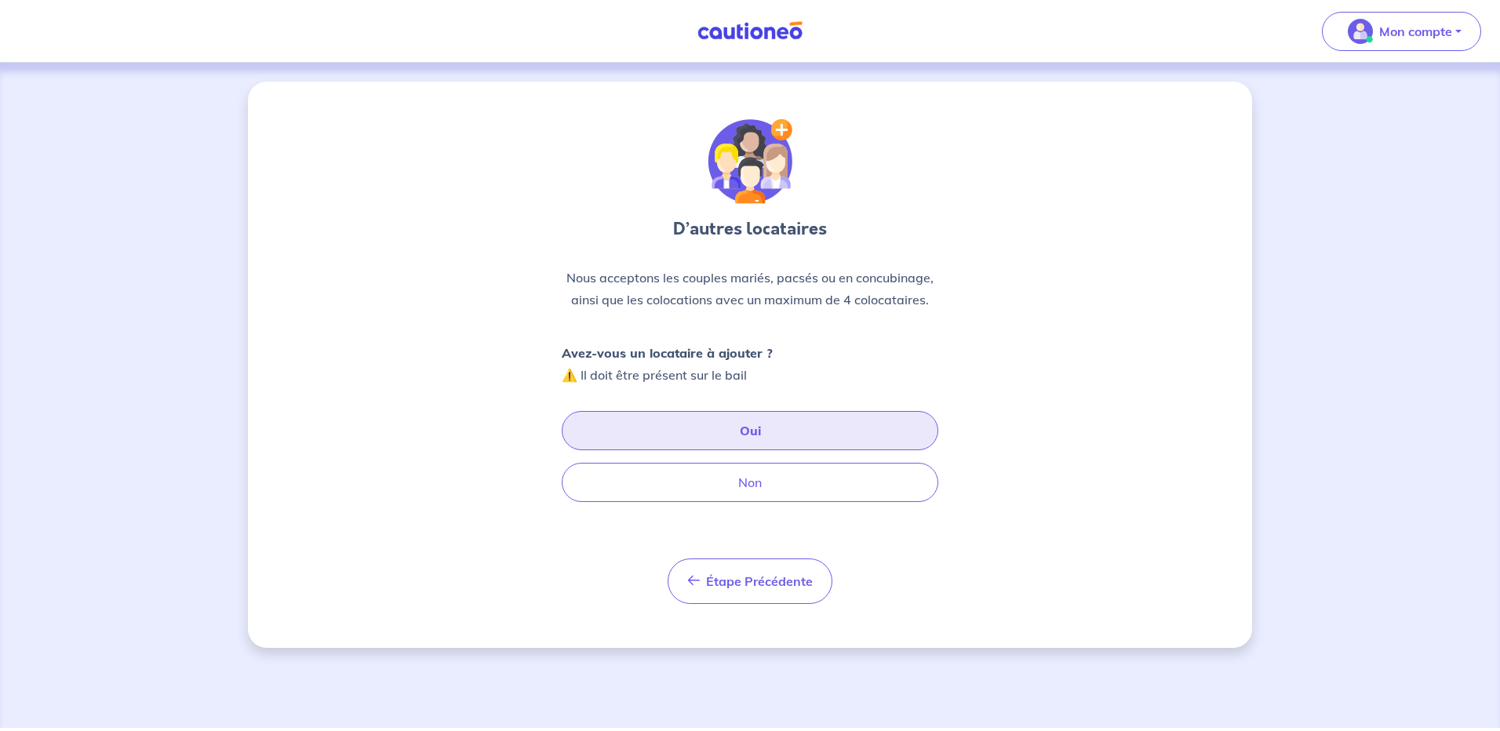
click at [745, 433] on button "Oui" at bounding box center [750, 430] width 376 height 39
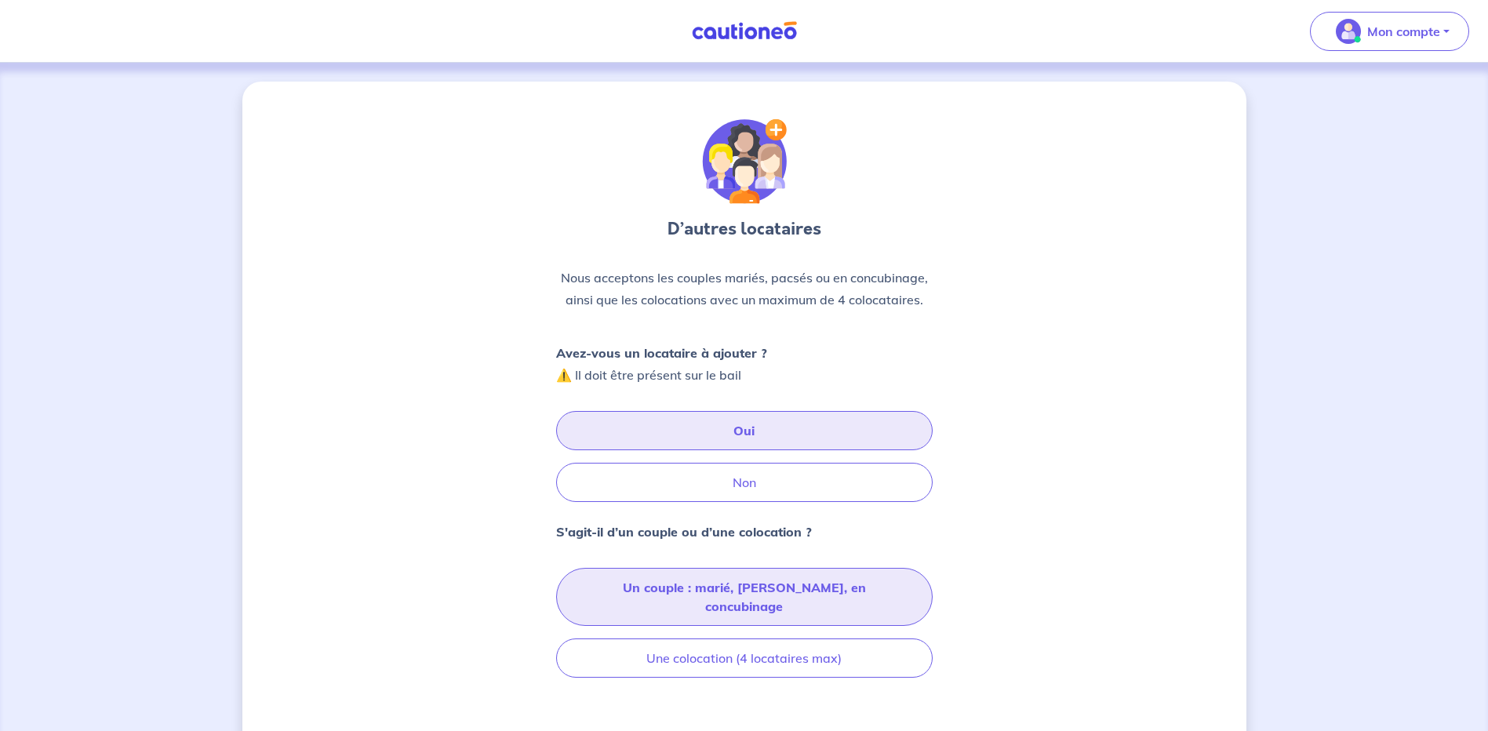
click at [603, 587] on button "Un couple : marié, pacsé, en concubinage" at bounding box center [744, 597] width 376 height 58
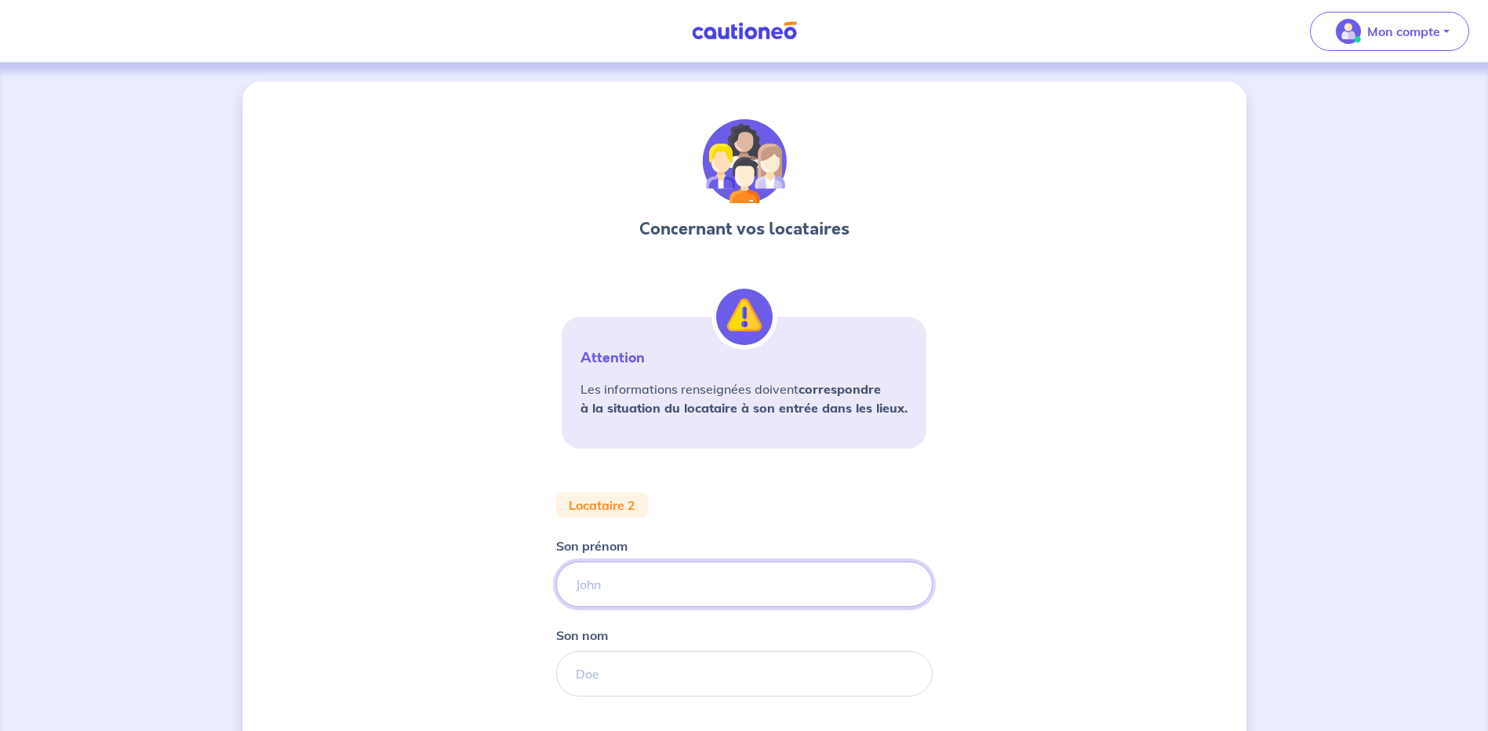
click at [576, 582] on input "Son prénom" at bounding box center [744, 584] width 376 height 45
type input "yanis"
click at [583, 674] on input "Son nom" at bounding box center [744, 673] width 376 height 45
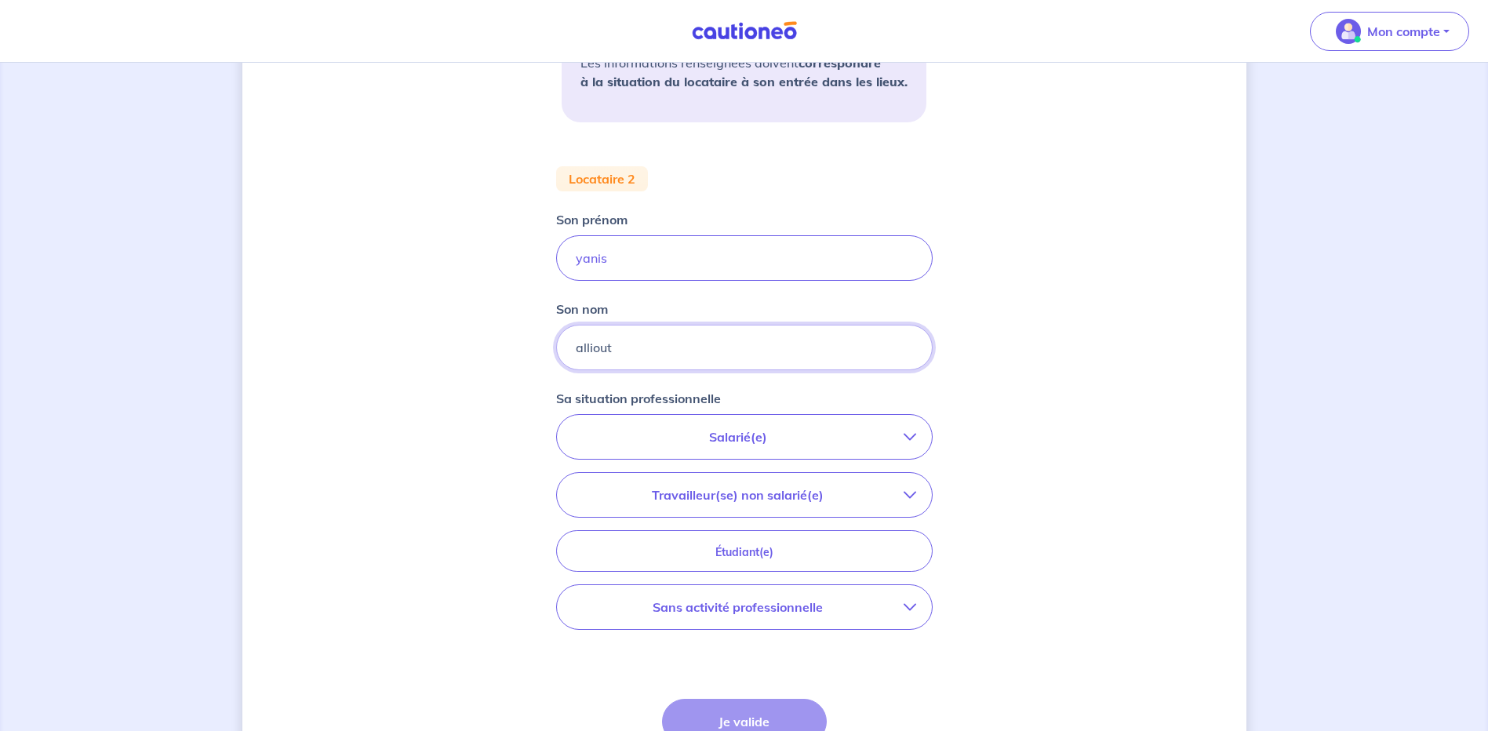
scroll to position [328, 0]
type input "alliout"
click at [784, 437] on p "Salarié(e)" at bounding box center [738, 435] width 331 height 19
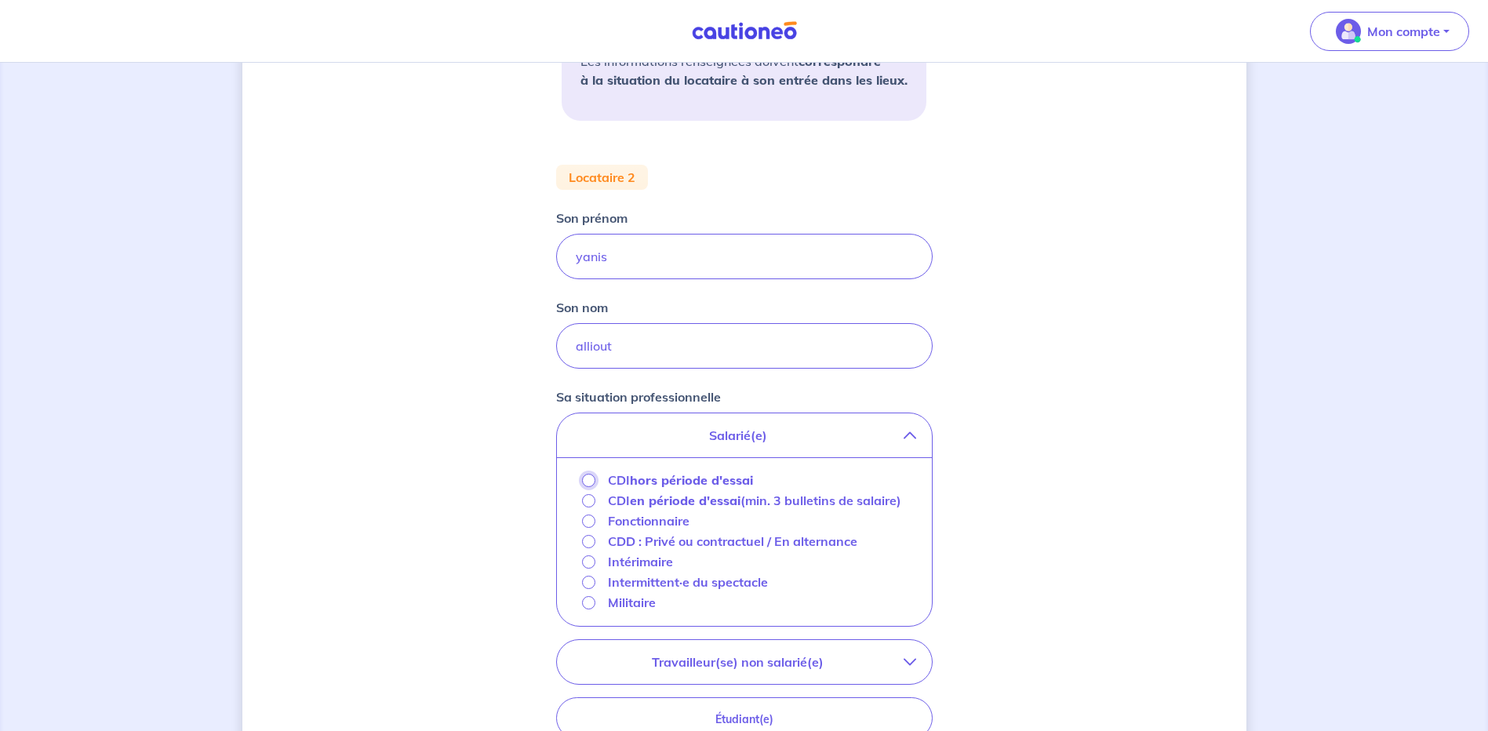
click at [590, 482] on input "CDI hors période d'essai" at bounding box center [588, 480] width 13 height 13
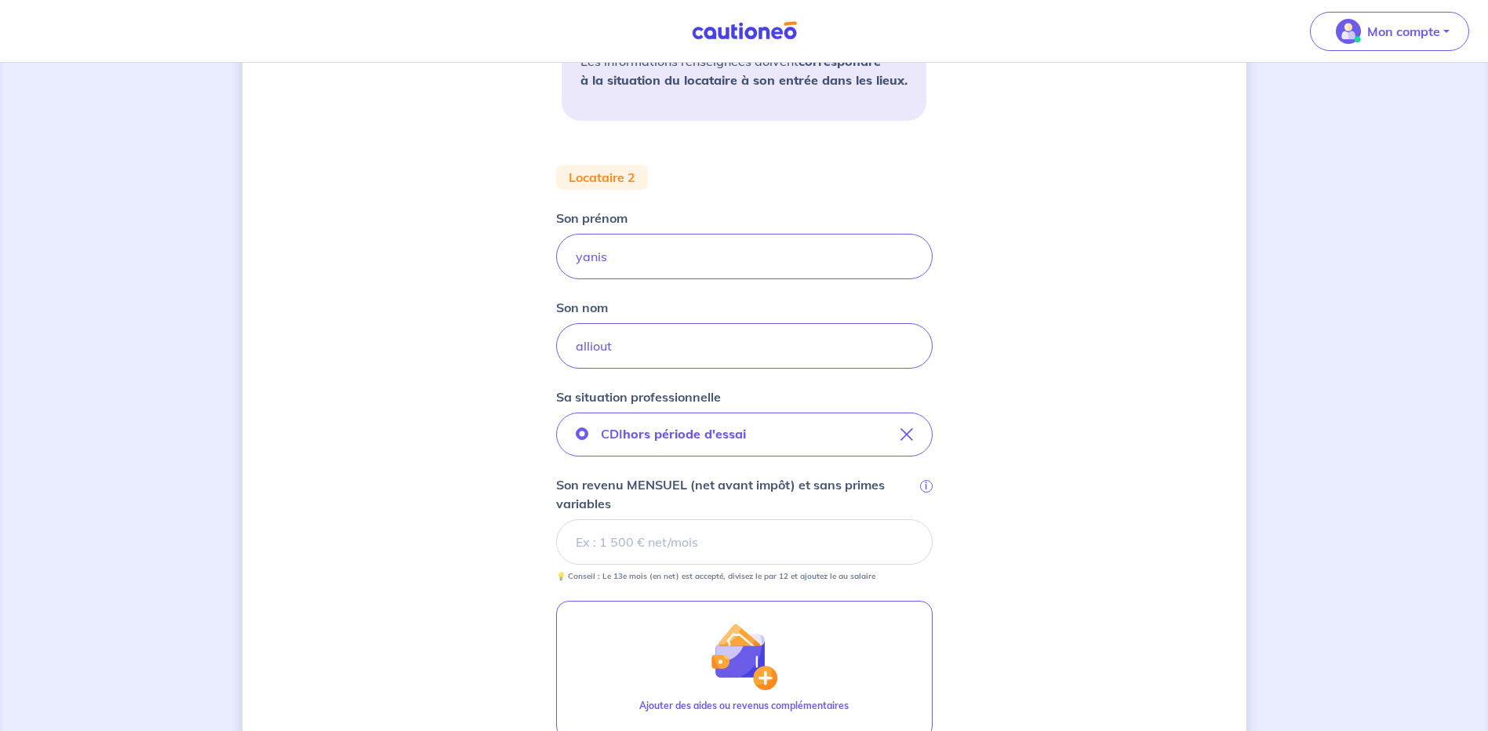
click at [578, 536] on input "Son revenu MENSUEL (net avant impôt) et sans primes variables i" at bounding box center [744, 541] width 376 height 45
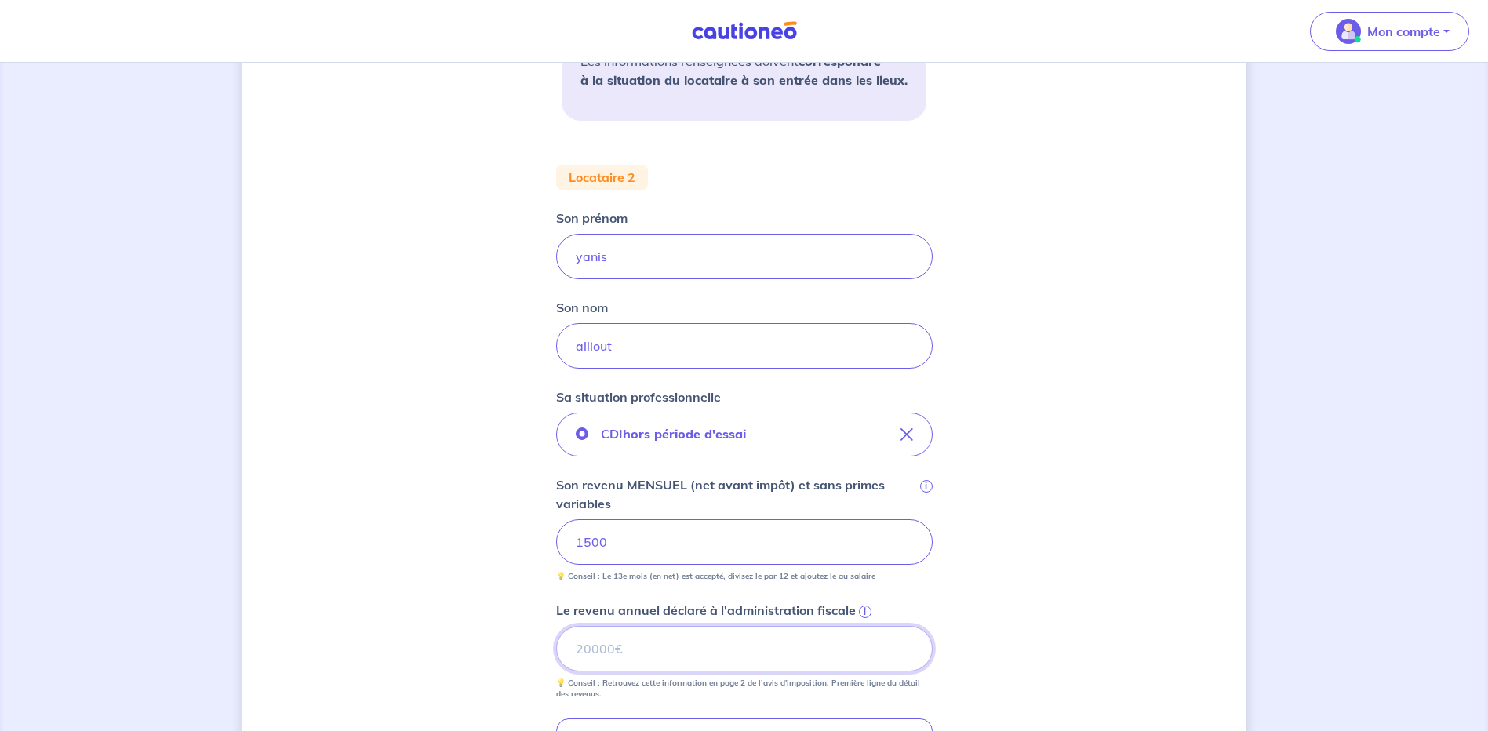
drag, startPoint x: 573, startPoint y: 644, endPoint x: 581, endPoint y: 638, distance: 10.0
click at [573, 644] on input "Le revenu annuel déclaré à l'administration fiscale i" at bounding box center [744, 648] width 376 height 45
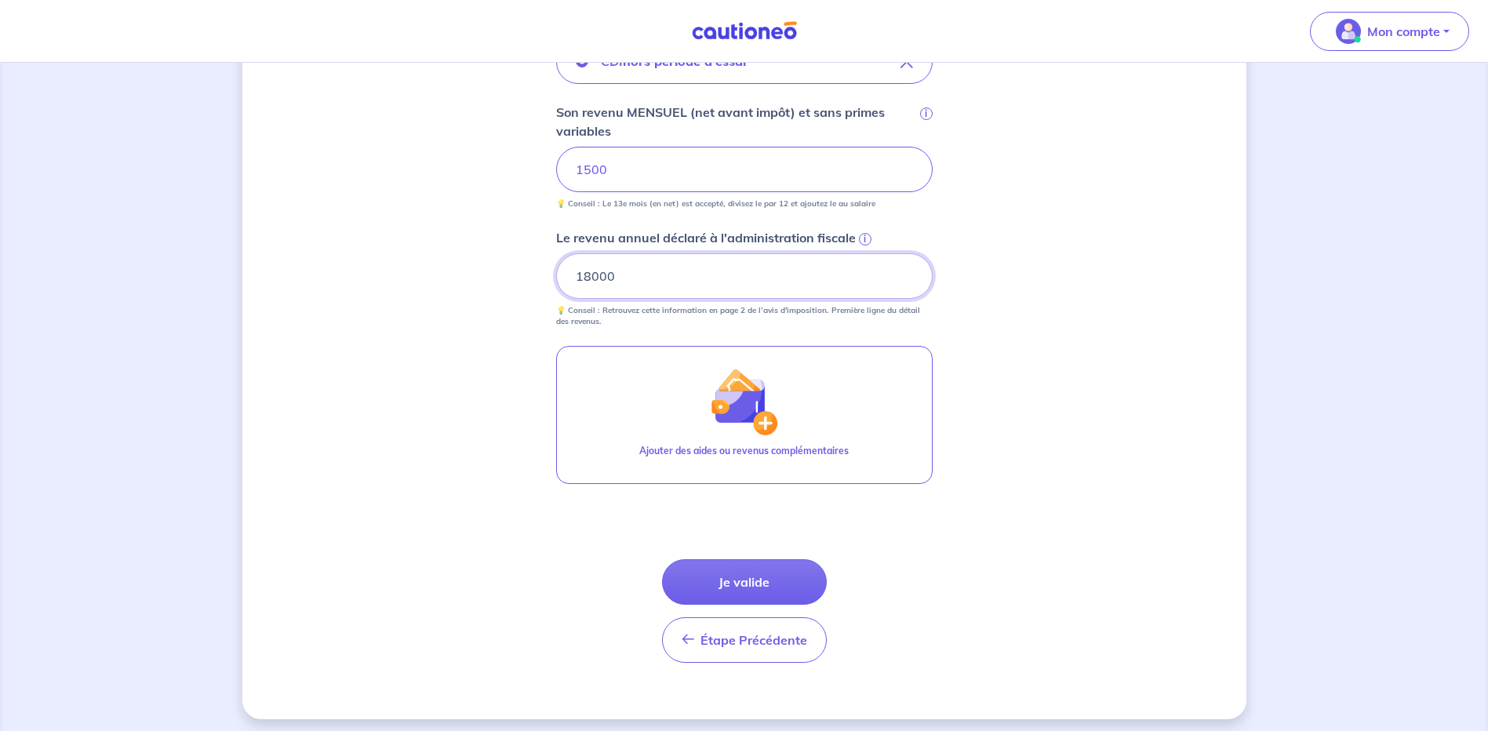
scroll to position [707, 0]
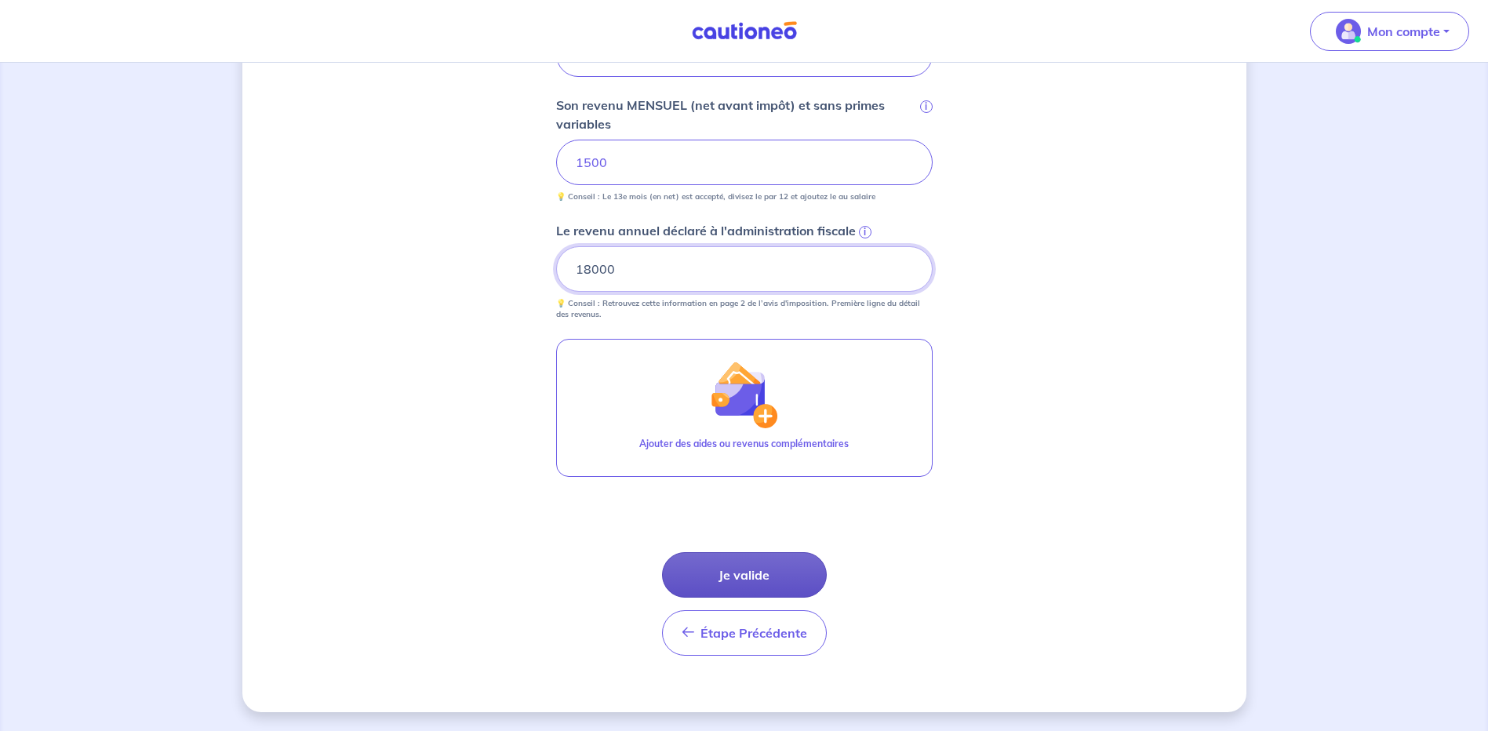
type input "18000"
click at [753, 578] on button "Je valide" at bounding box center [744, 574] width 165 height 45
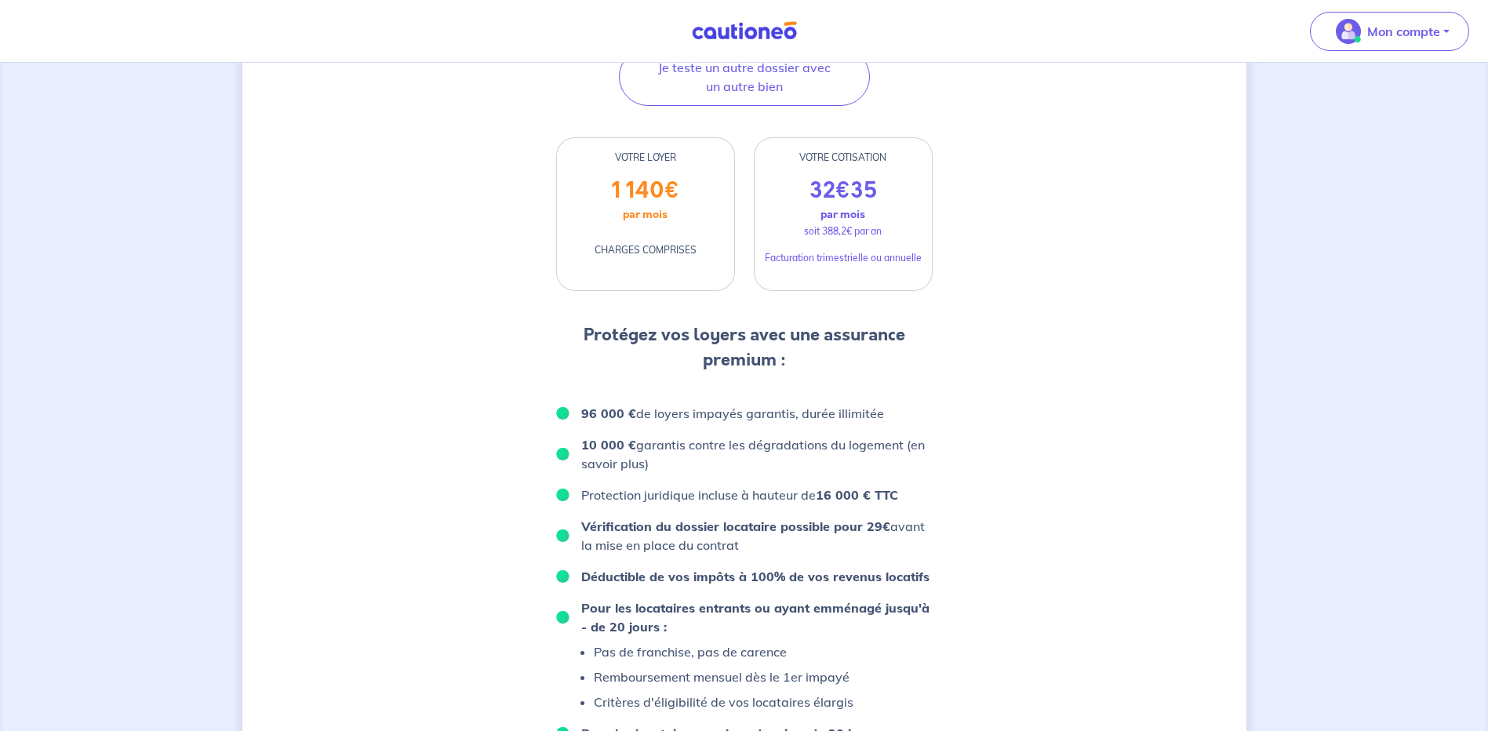
scroll to position [398, 0]
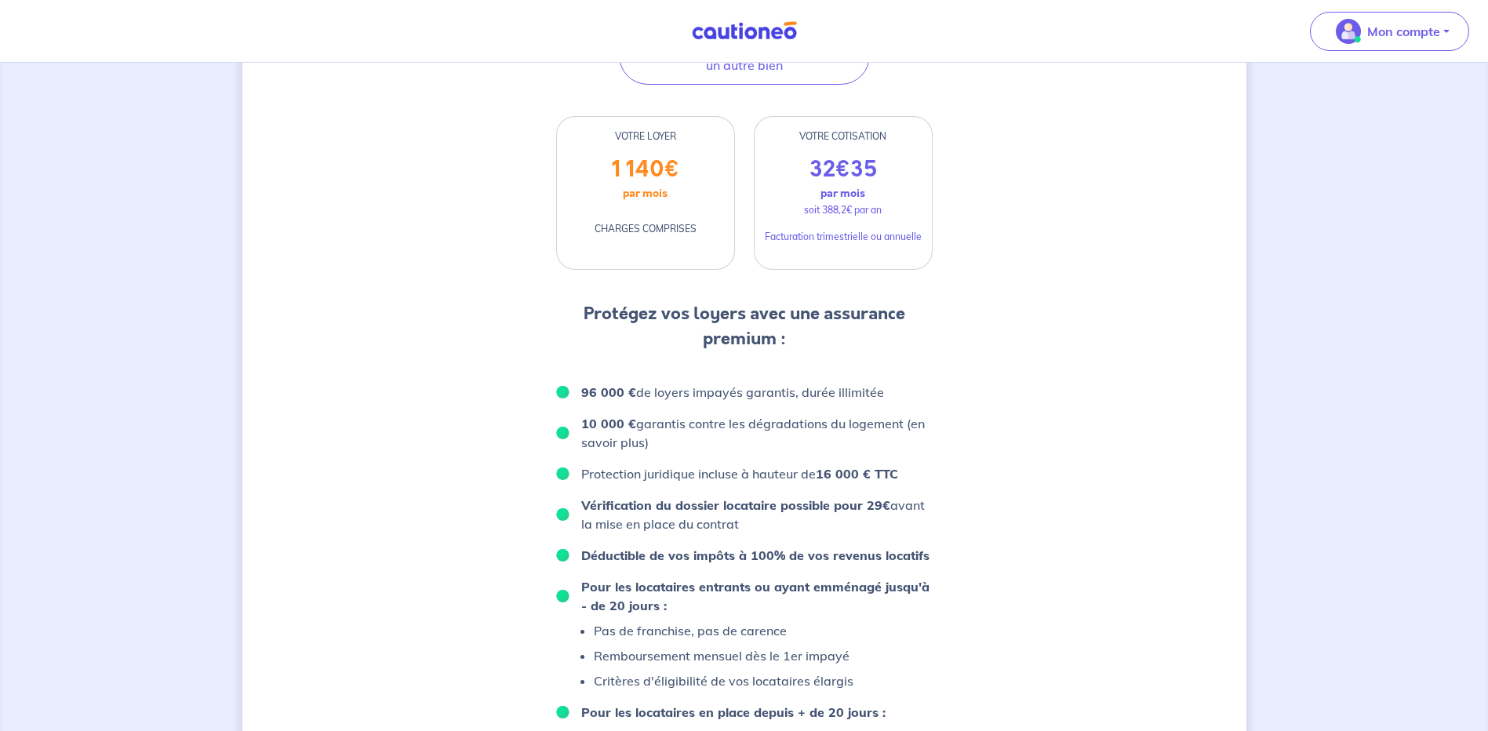
click at [828, 206] on p "soit 388,2€ par an" at bounding box center [843, 210] width 78 height 14
click at [900, 239] on p "Facturation trimestrielle ou annuelle" at bounding box center [843, 237] width 157 height 14
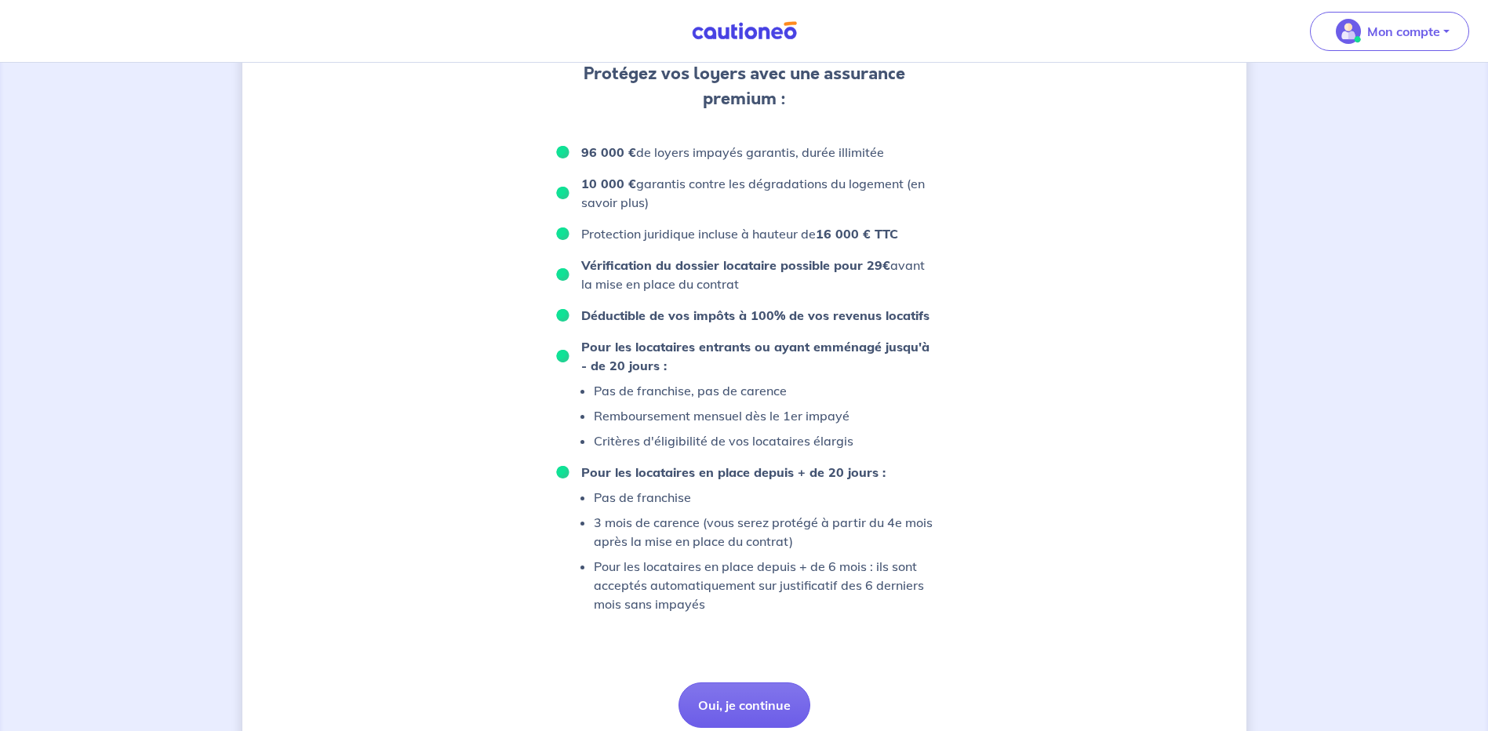
scroll to position [590, 0]
